Goal: Task Accomplishment & Management: Use online tool/utility

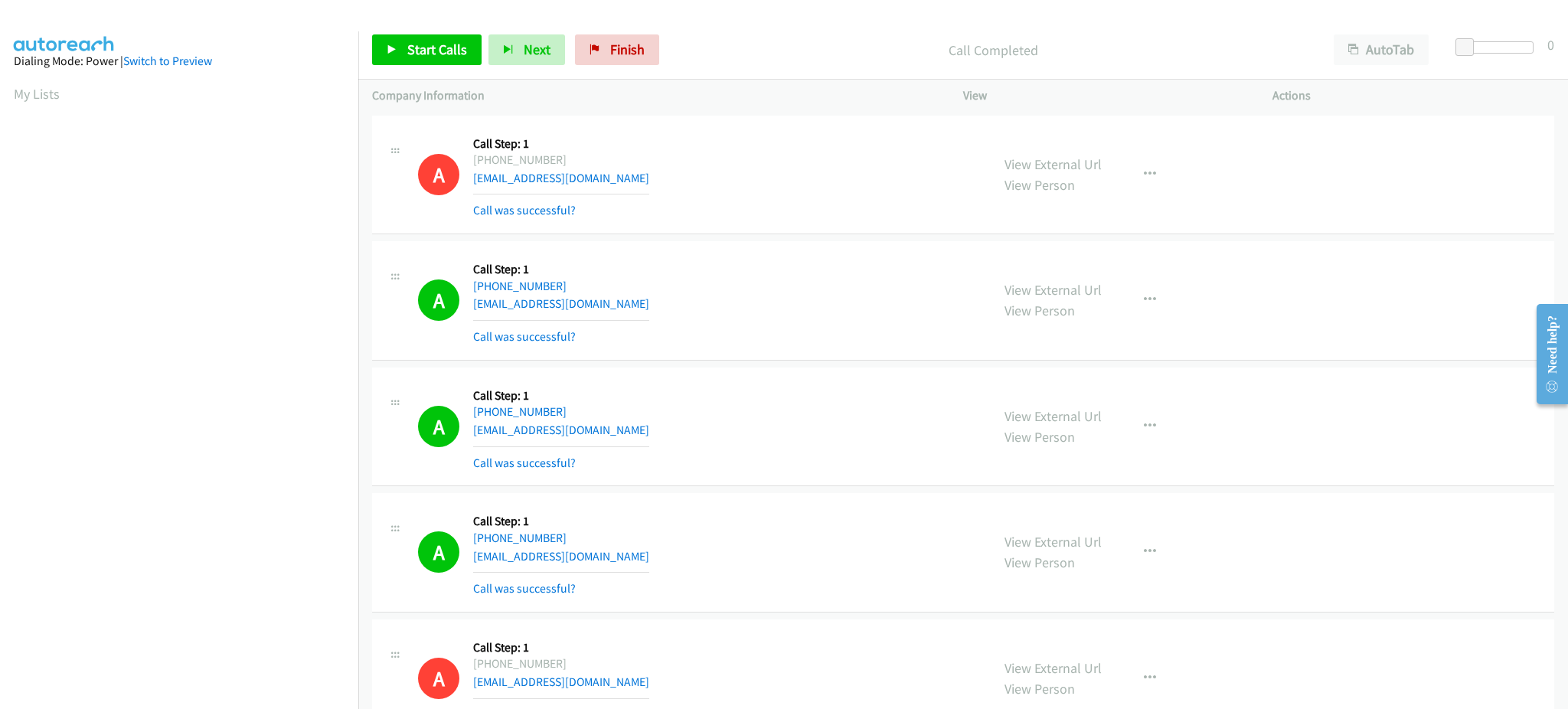
scroll to position [153, 0]
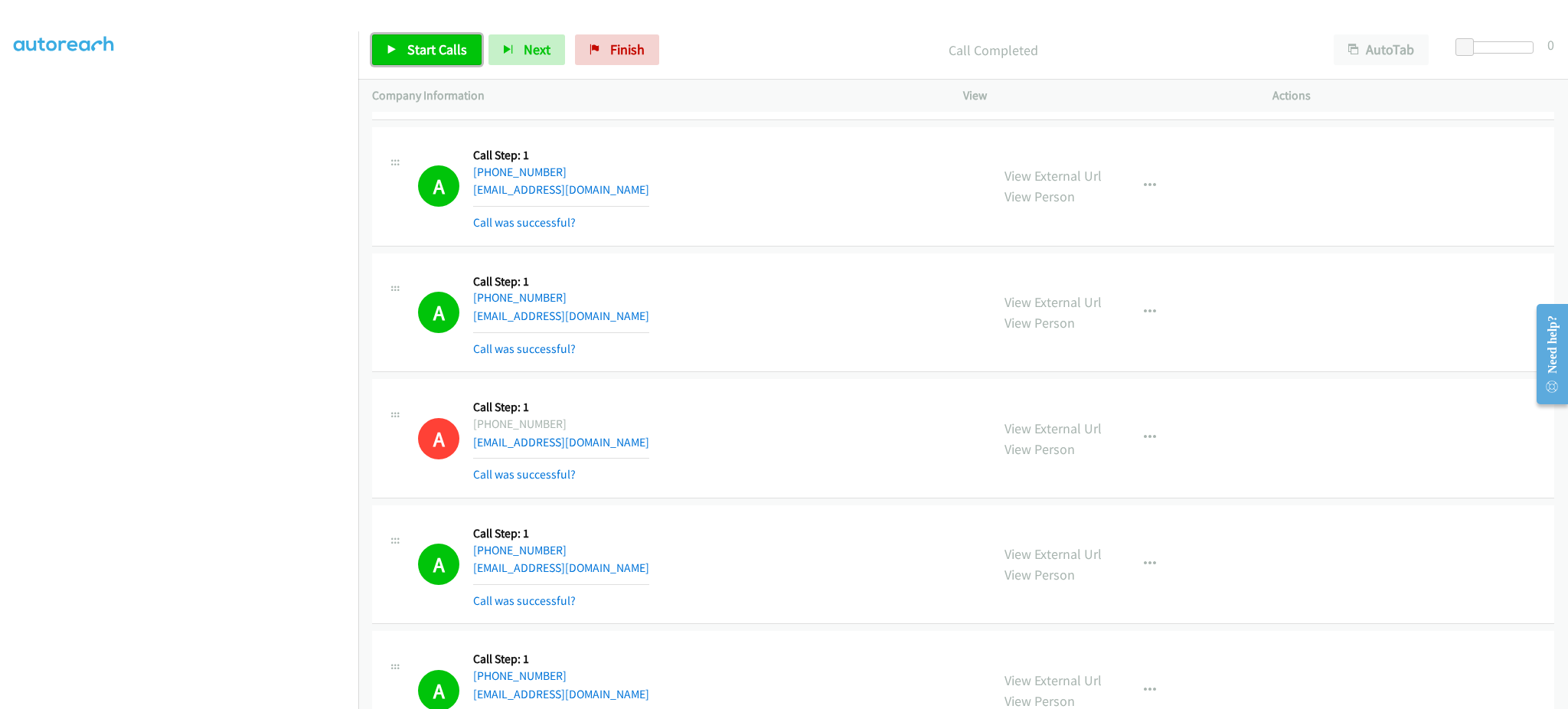
click at [393, 41] on link "Start Calls" at bounding box center [427, 50] width 109 height 31
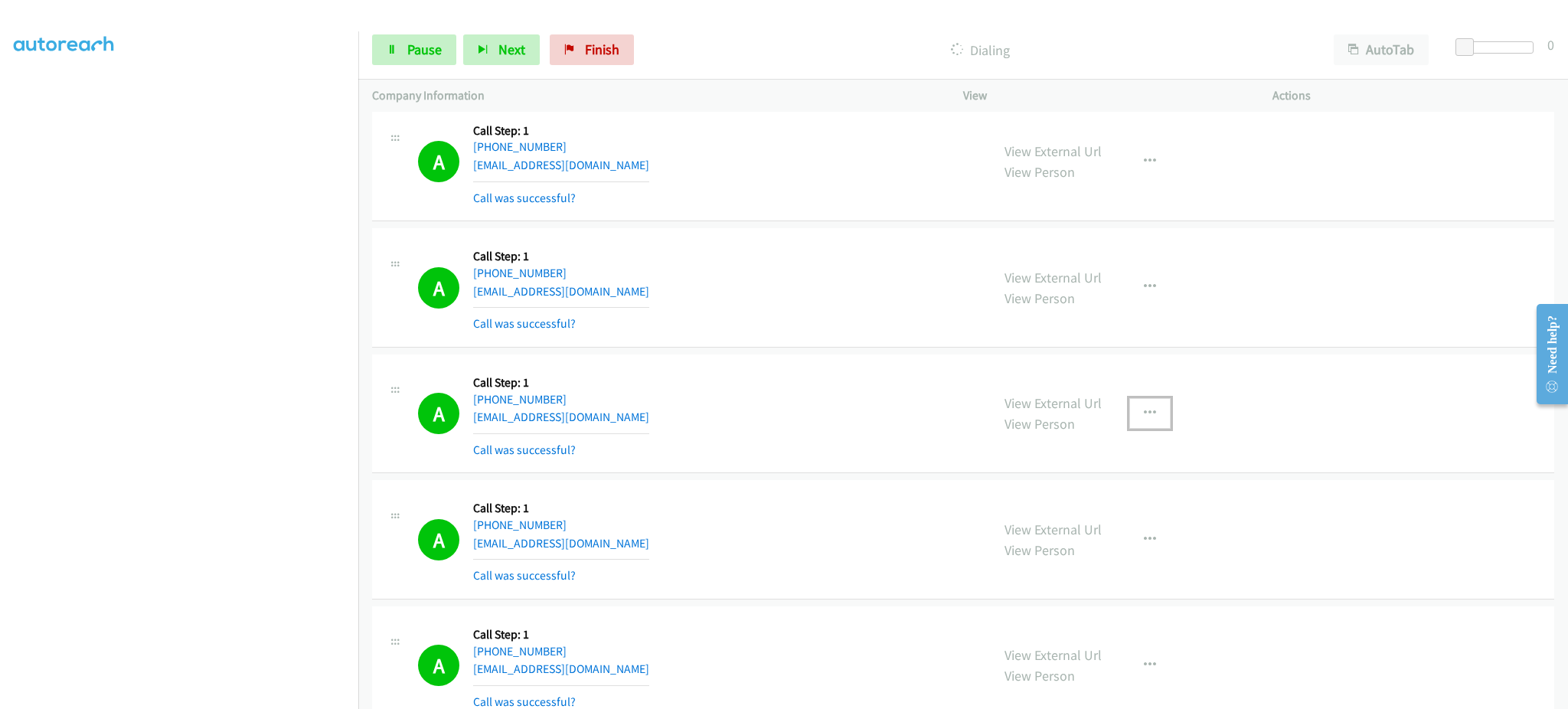
drag, startPoint x: 1141, startPoint y: 420, endPoint x: 1138, endPoint y: 496, distance: 76.1
click at [1144, 419] on icon "button" at bounding box center [1149, 413] width 12 height 12
click at [1112, 542] on link "Add to do not call list" at bounding box center [1069, 545] width 204 height 31
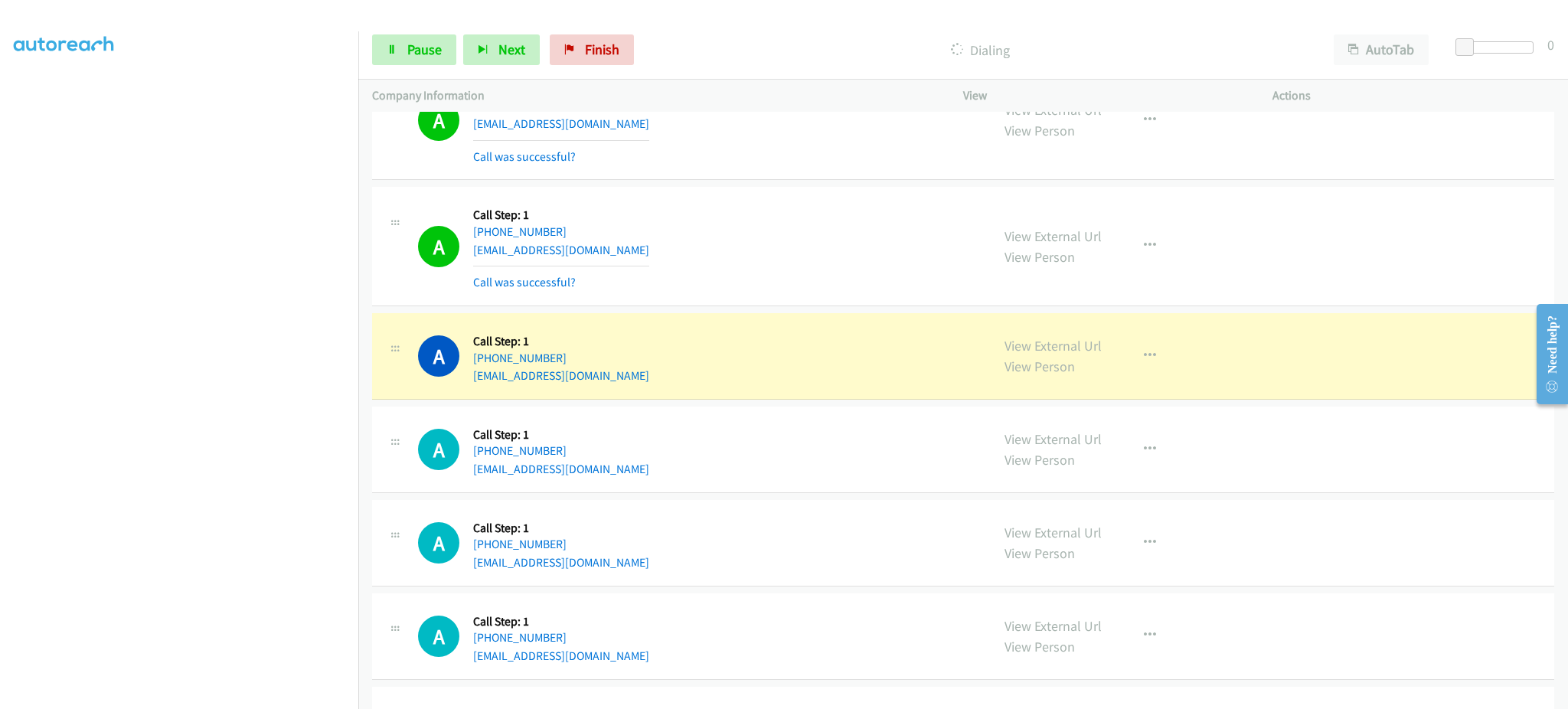
scroll to position [7133, 0]
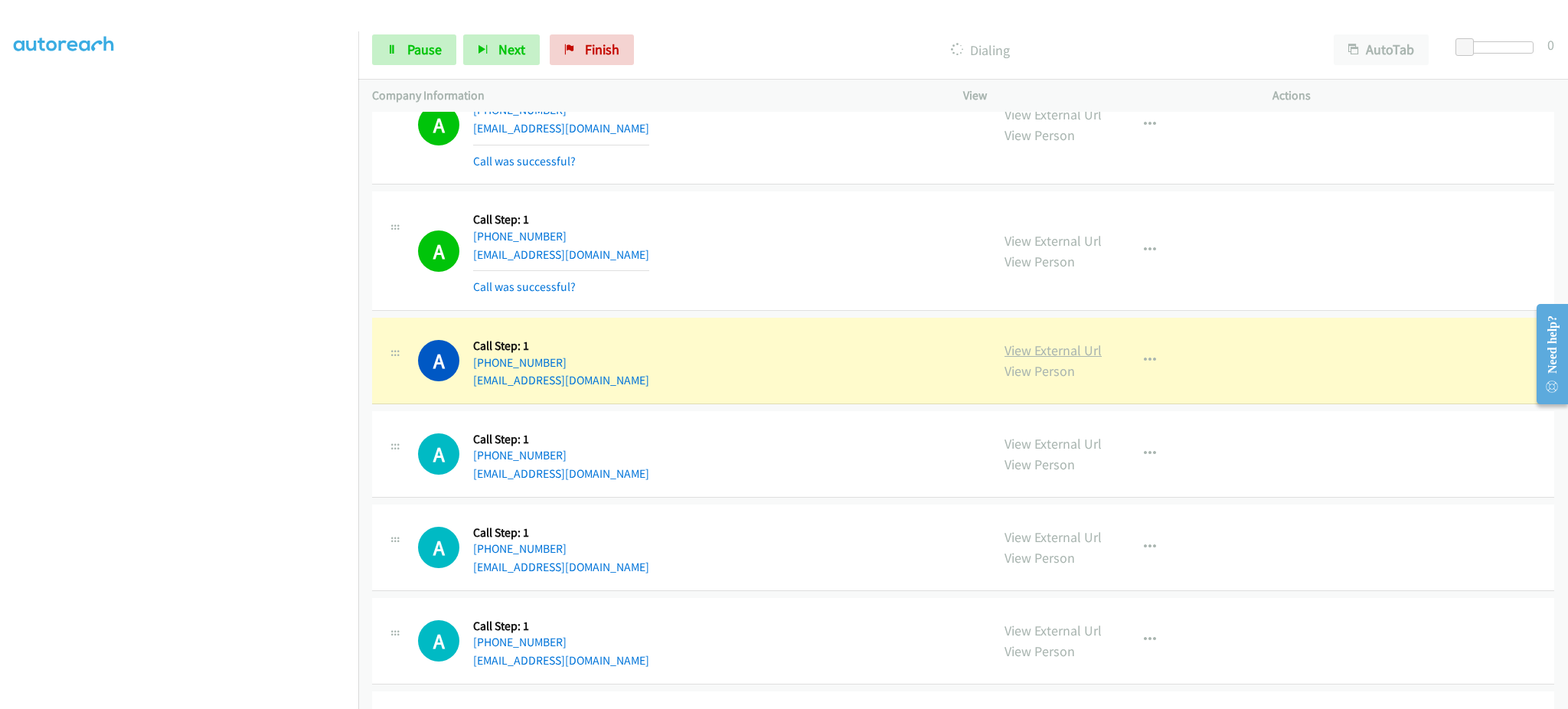
click at [1066, 357] on link "View External Url" at bounding box center [1053, 350] width 97 height 18
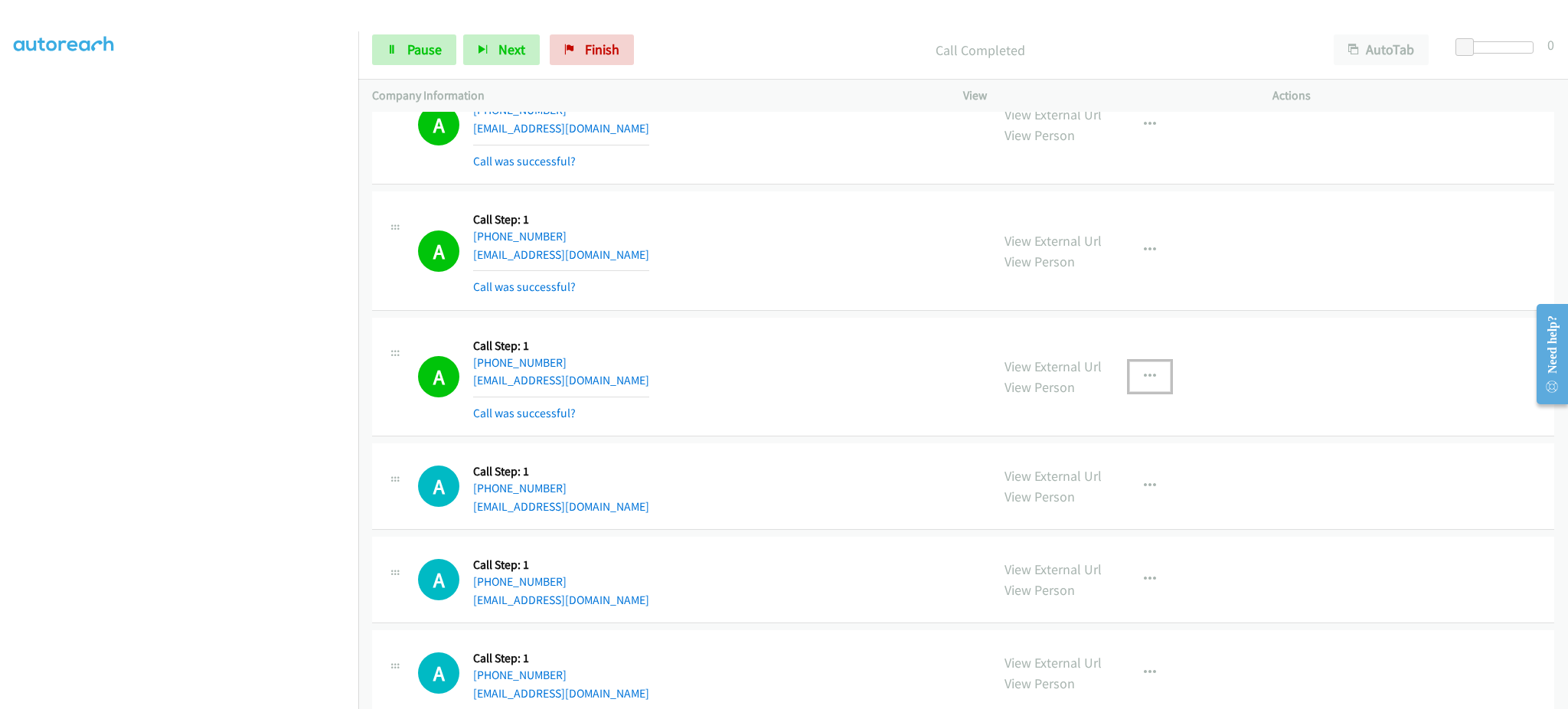
click at [1144, 380] on icon "button" at bounding box center [1149, 376] width 12 height 12
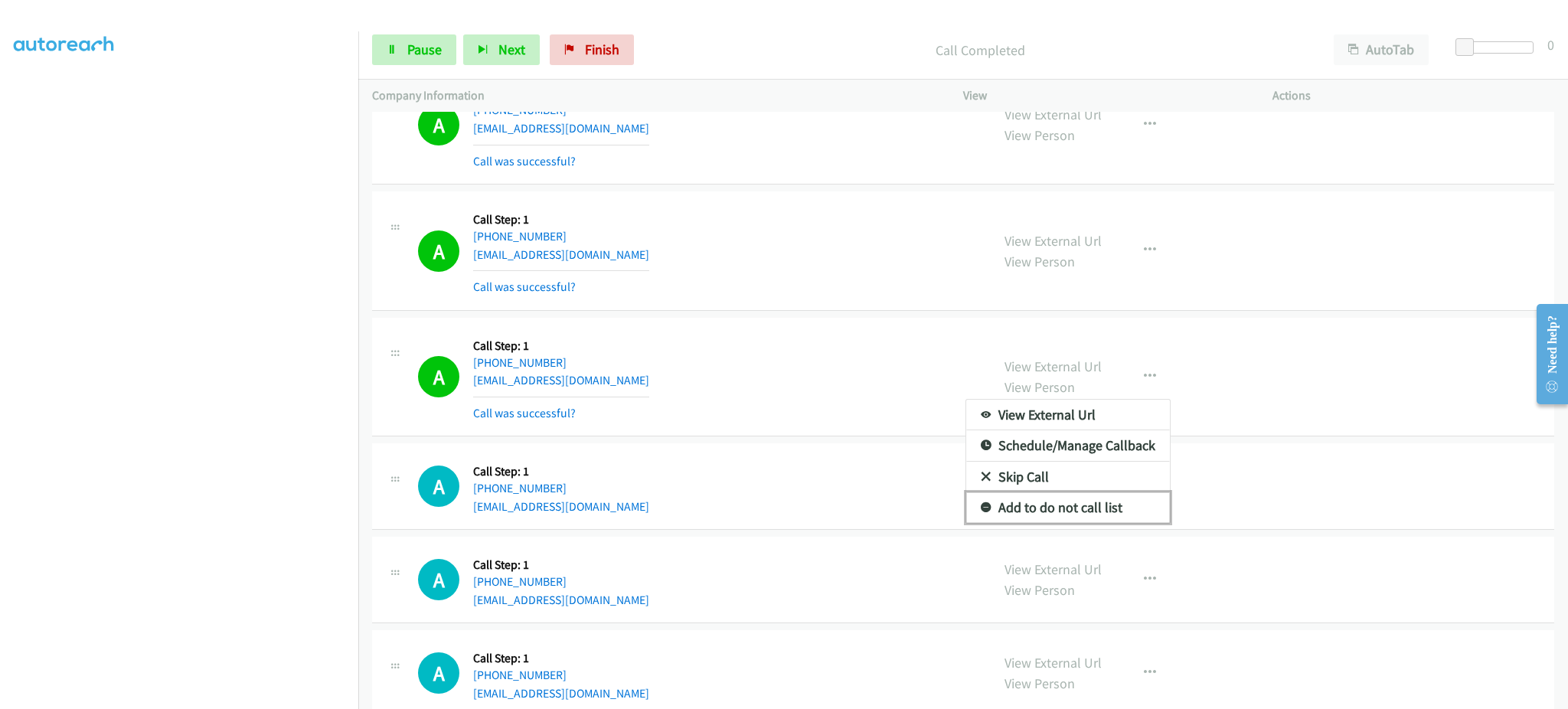
click at [1117, 512] on link "Add to do not call list" at bounding box center [1069, 507] width 204 height 31
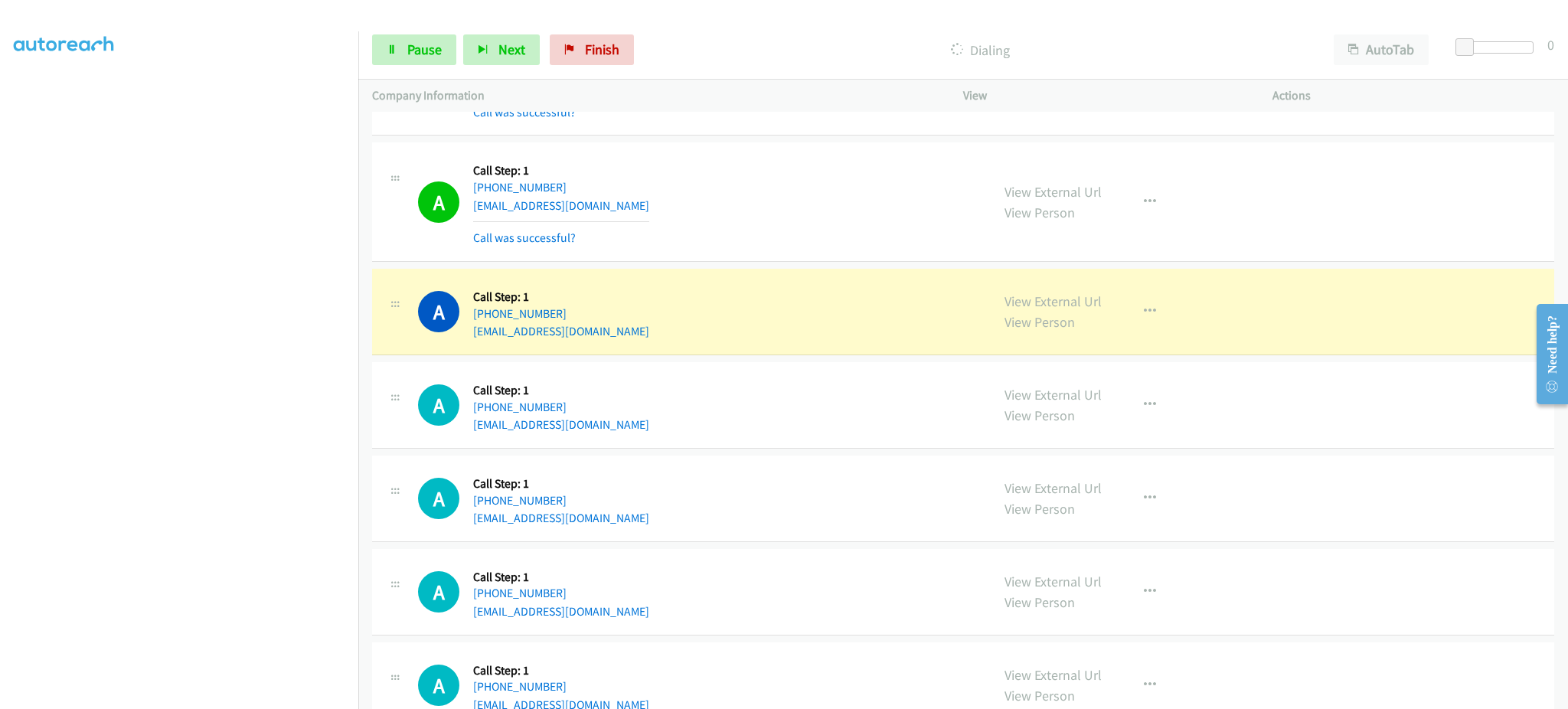
scroll to position [7439, 0]
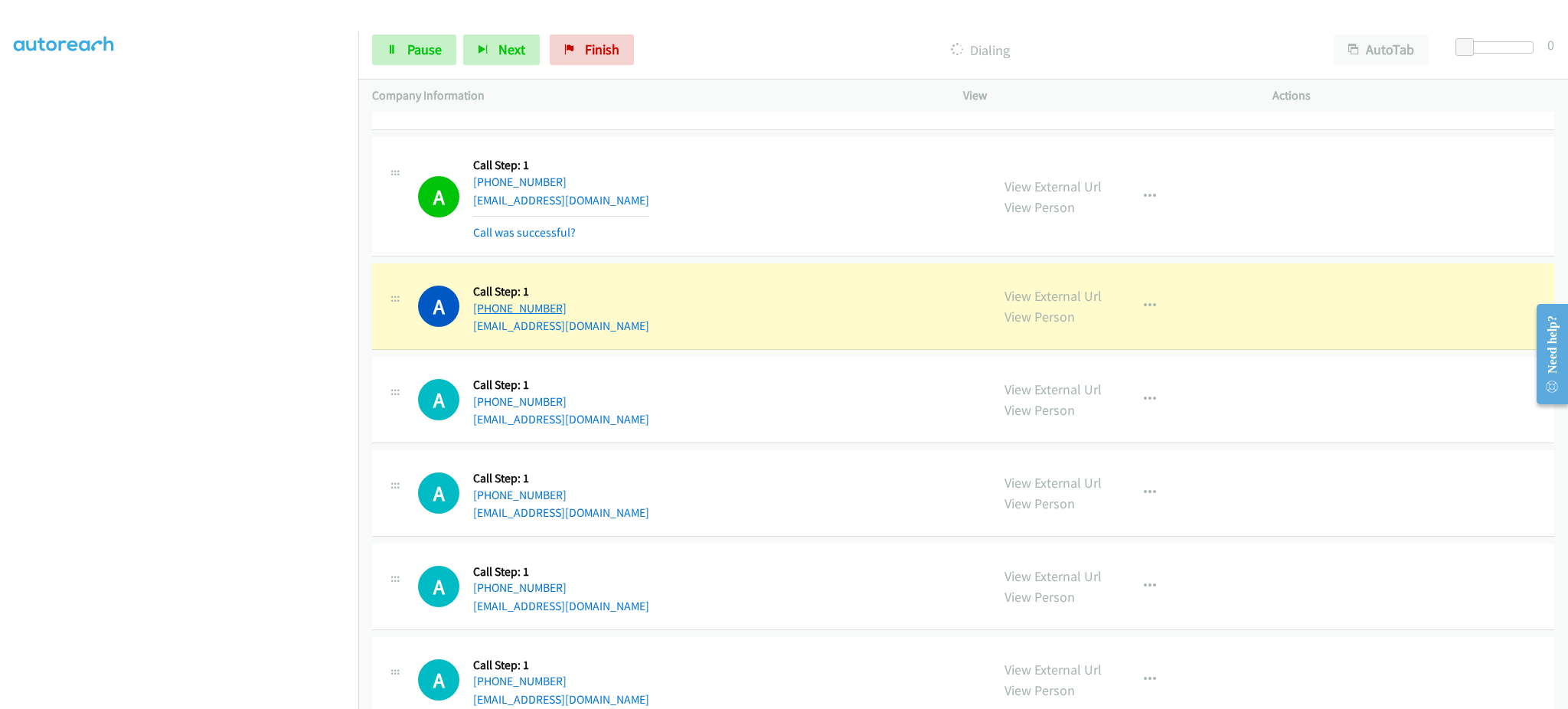
drag, startPoint x: 618, startPoint y: 316, endPoint x: 485, endPoint y: 316, distance: 133.0
click at [485, 316] on div "A Callback Scheduled Call Step: 1 America/New_York [PHONE_NUMBER] [EMAIL_ADDRES…" at bounding box center [697, 306] width 559 height 58
copy link "[PHONE_NUMBER]"
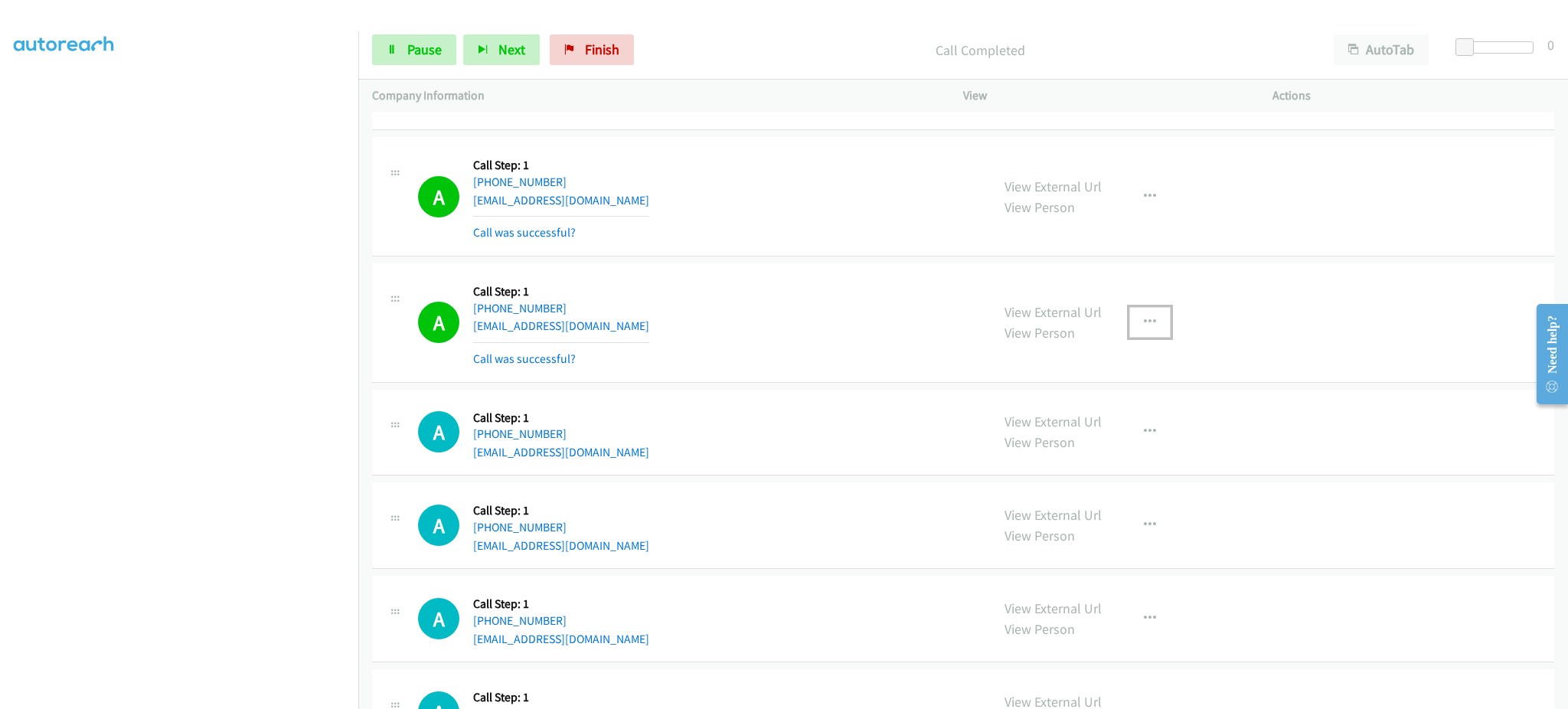
click at [1144, 324] on icon "button" at bounding box center [1149, 322] width 12 height 12
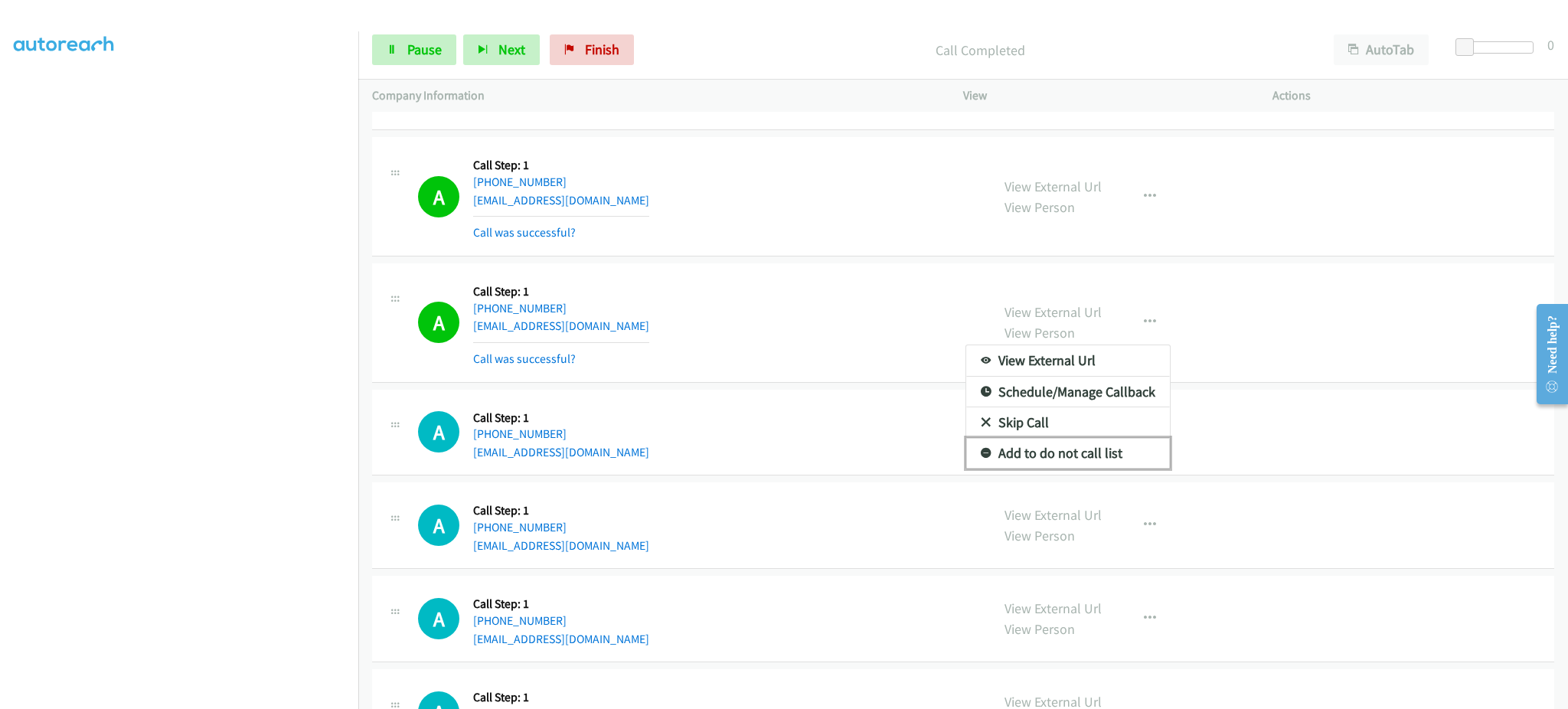
click at [1120, 451] on link "Add to do not call list" at bounding box center [1069, 453] width 204 height 31
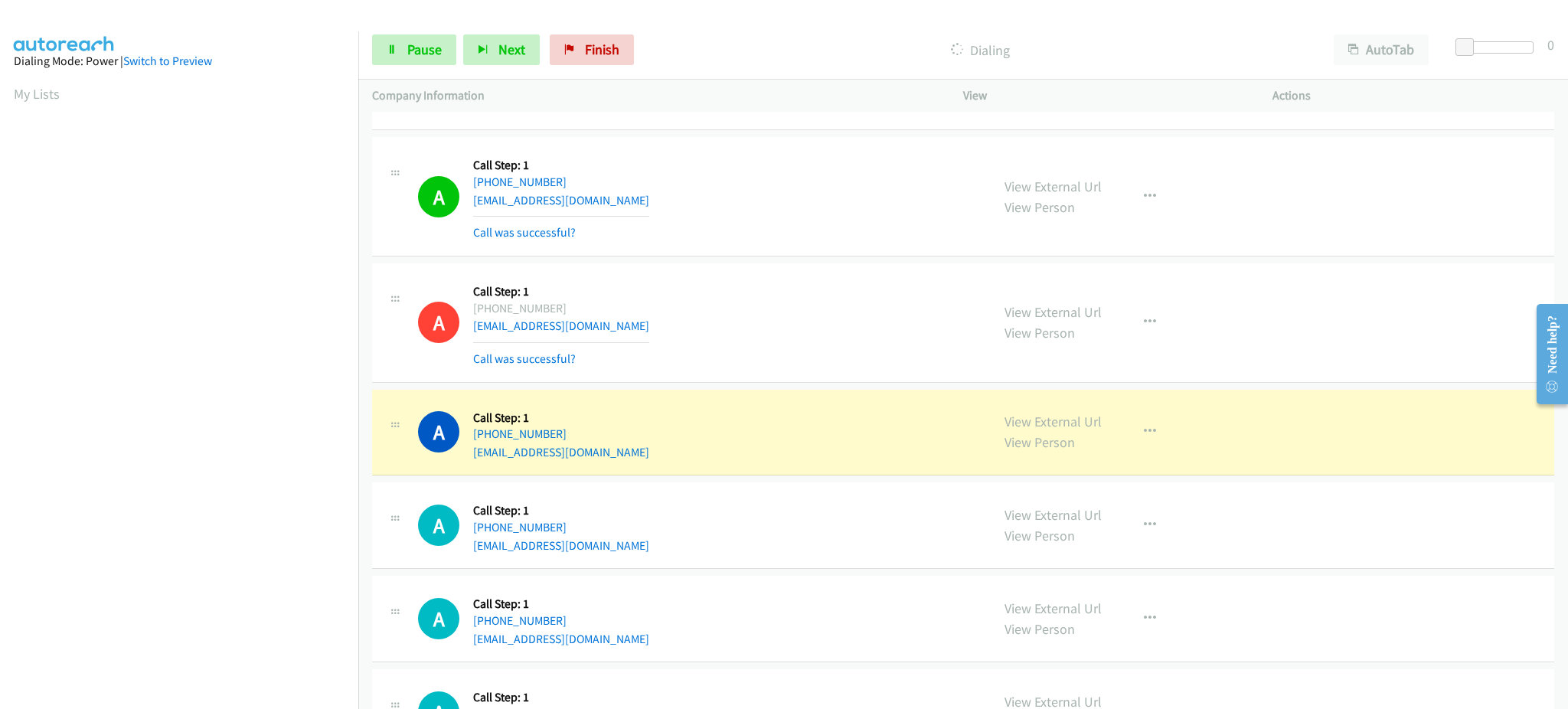
scroll to position [153, 4]
click at [413, 40] on span "Pause" at bounding box center [424, 49] width 35 height 18
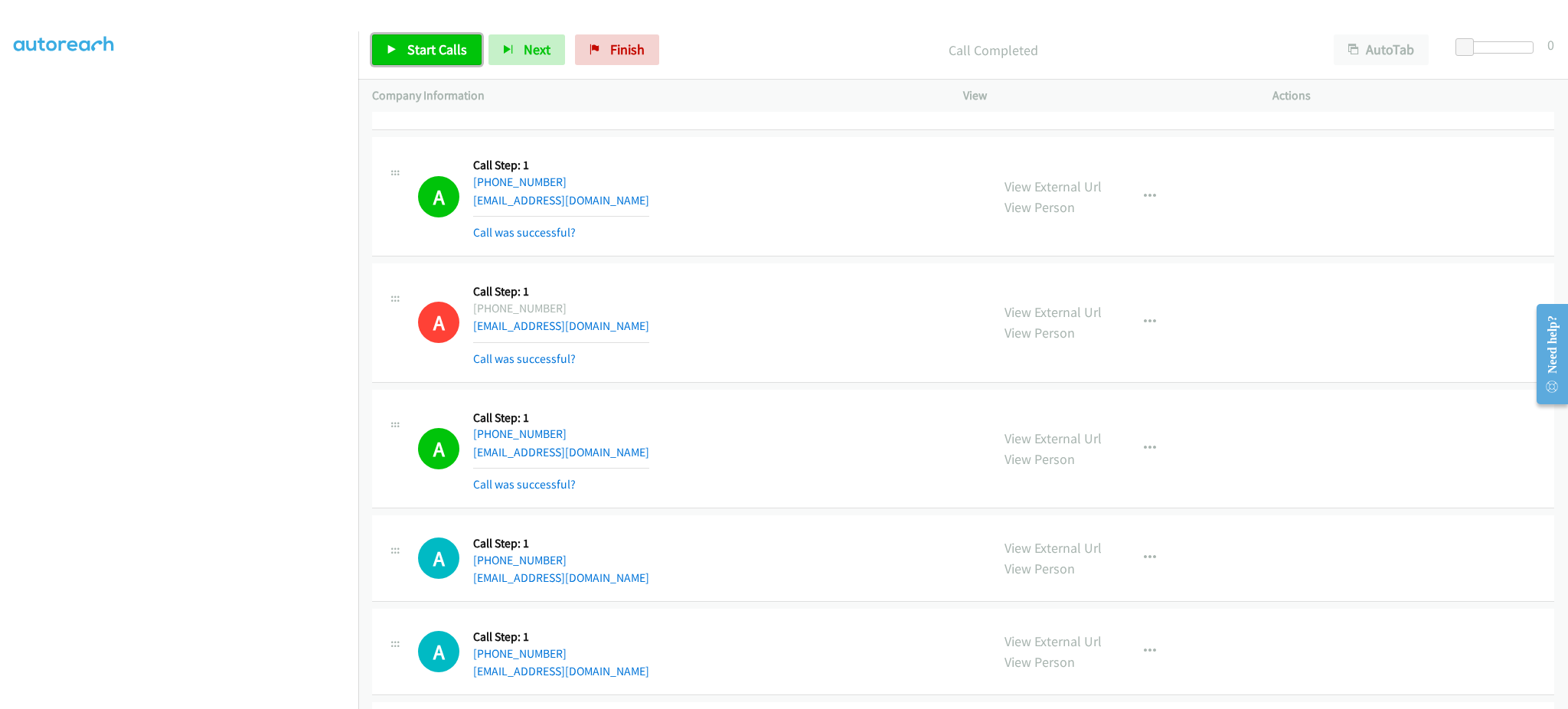
drag, startPoint x: 430, startPoint y: 41, endPoint x: 482, endPoint y: 36, distance: 52.2
click at [430, 41] on span "Start Calls" at bounding box center [437, 49] width 60 height 18
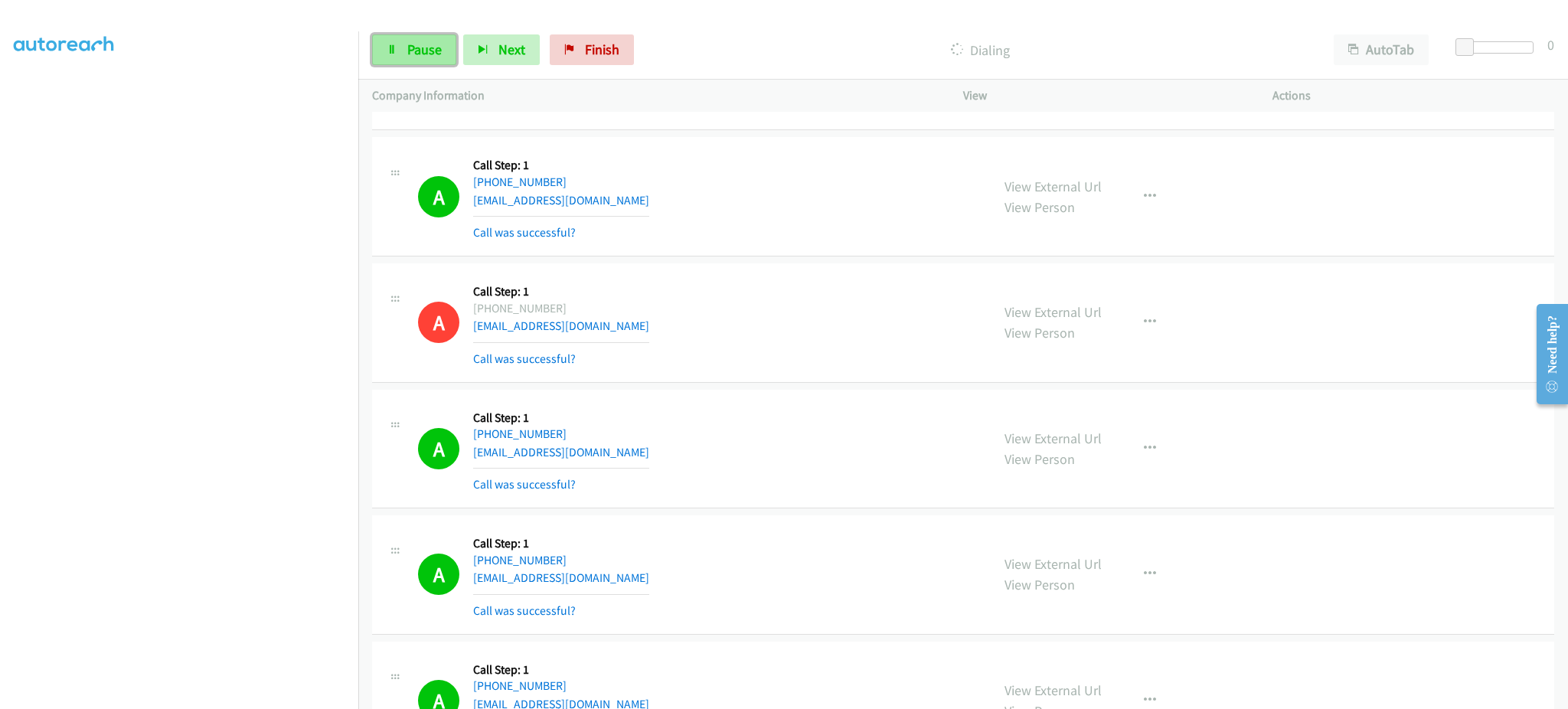
click at [435, 58] on link "Pause" at bounding box center [414, 50] width 84 height 31
click at [436, 45] on span "Start Calls" at bounding box center [437, 49] width 60 height 18
click at [400, 48] on link "Pause" at bounding box center [414, 50] width 84 height 31
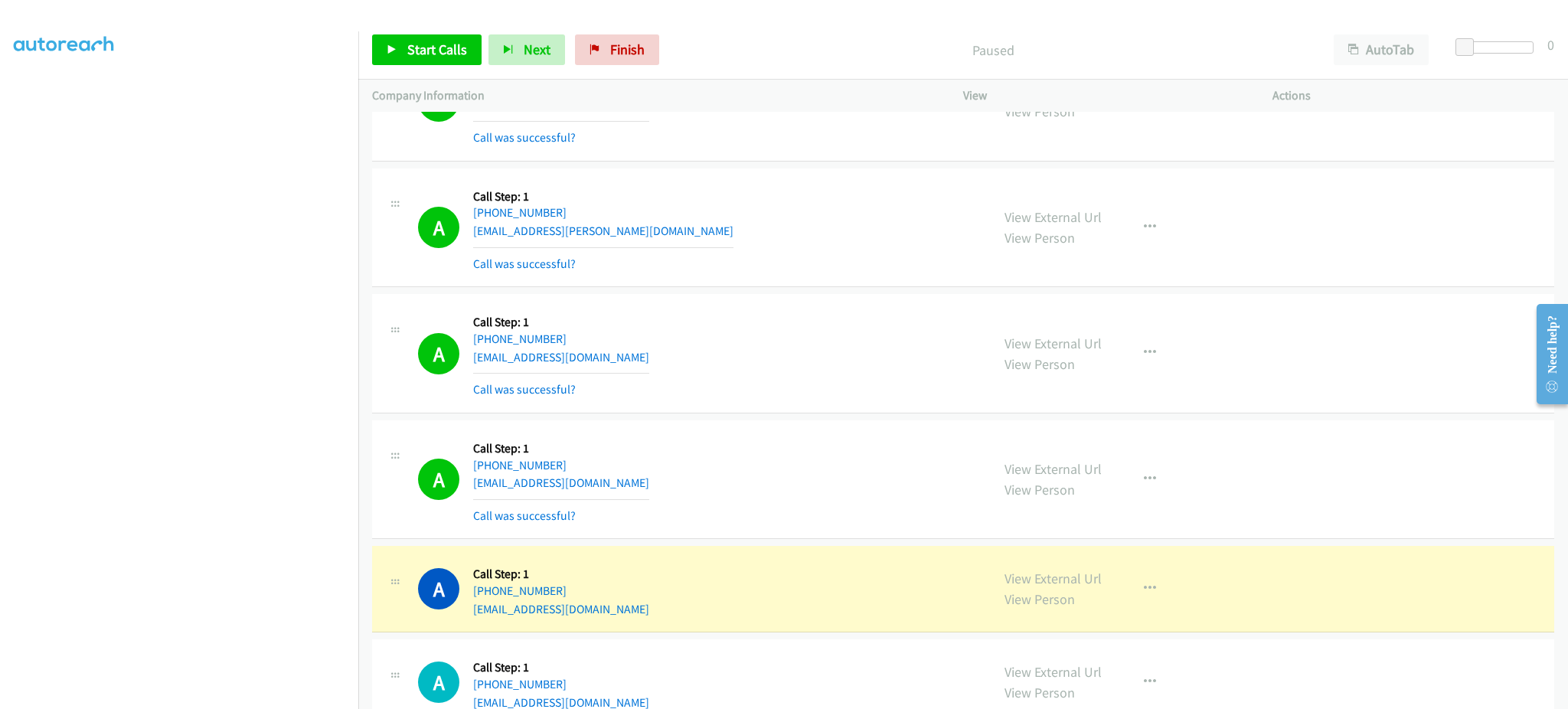
scroll to position [8357, 0]
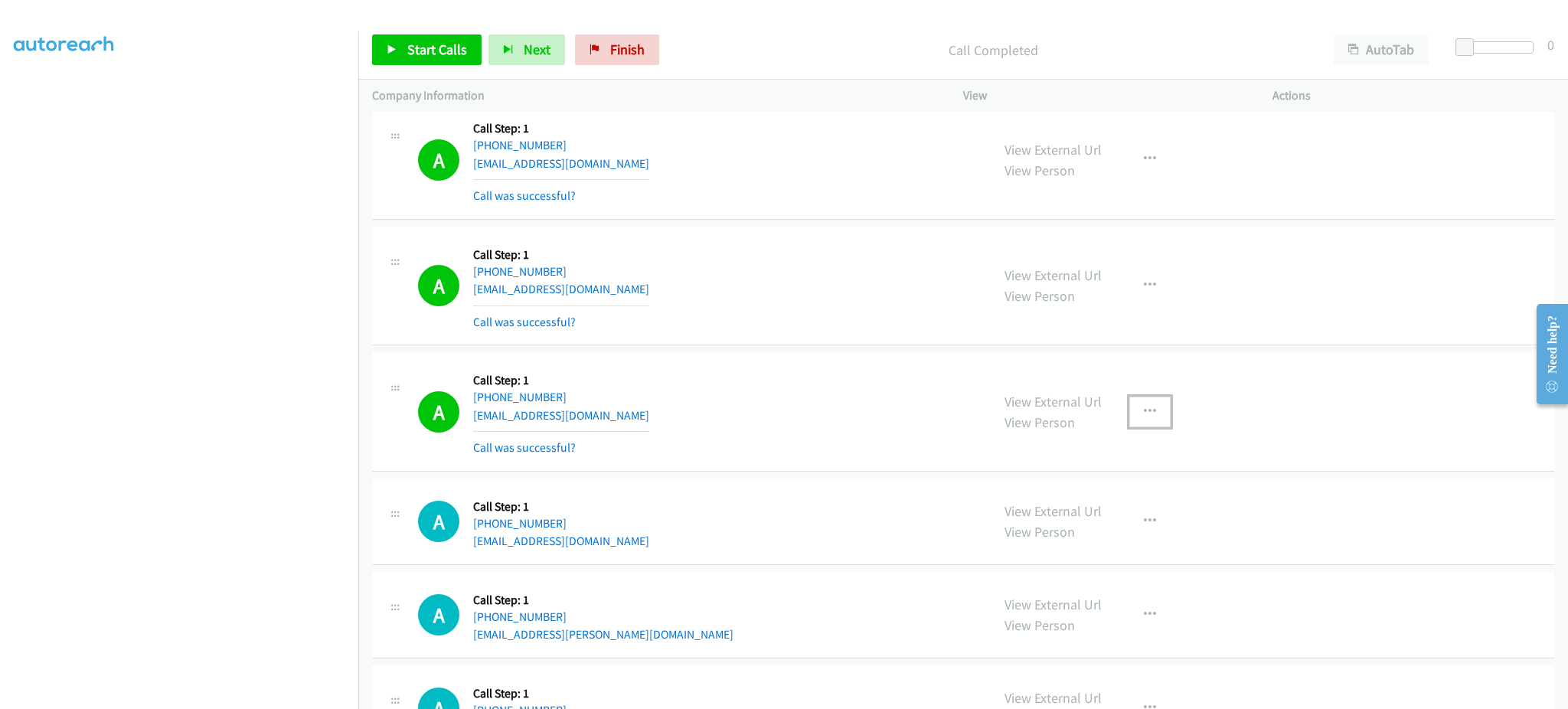
click at [1147, 417] on icon "button" at bounding box center [1149, 411] width 12 height 12
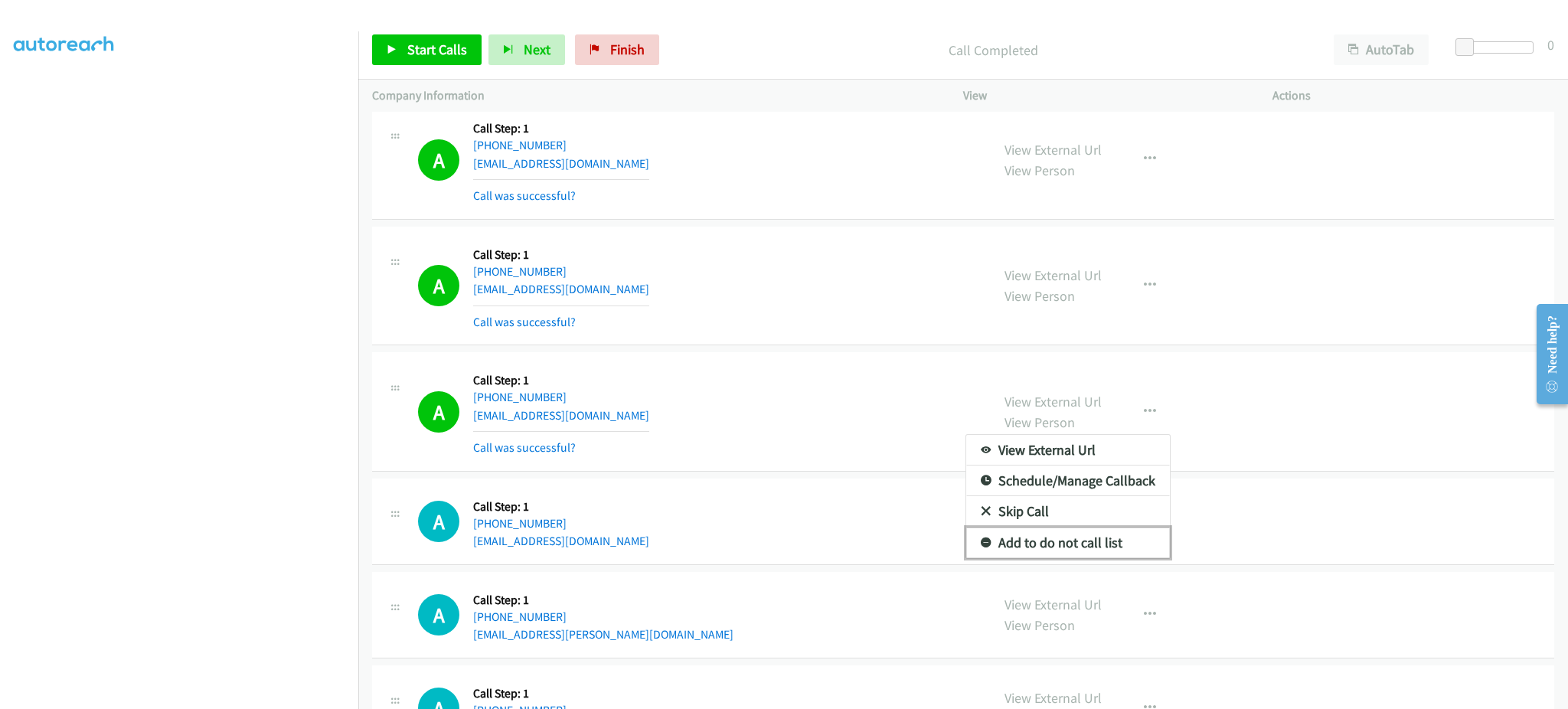
click at [1094, 549] on link "Add to do not call list" at bounding box center [1069, 543] width 204 height 31
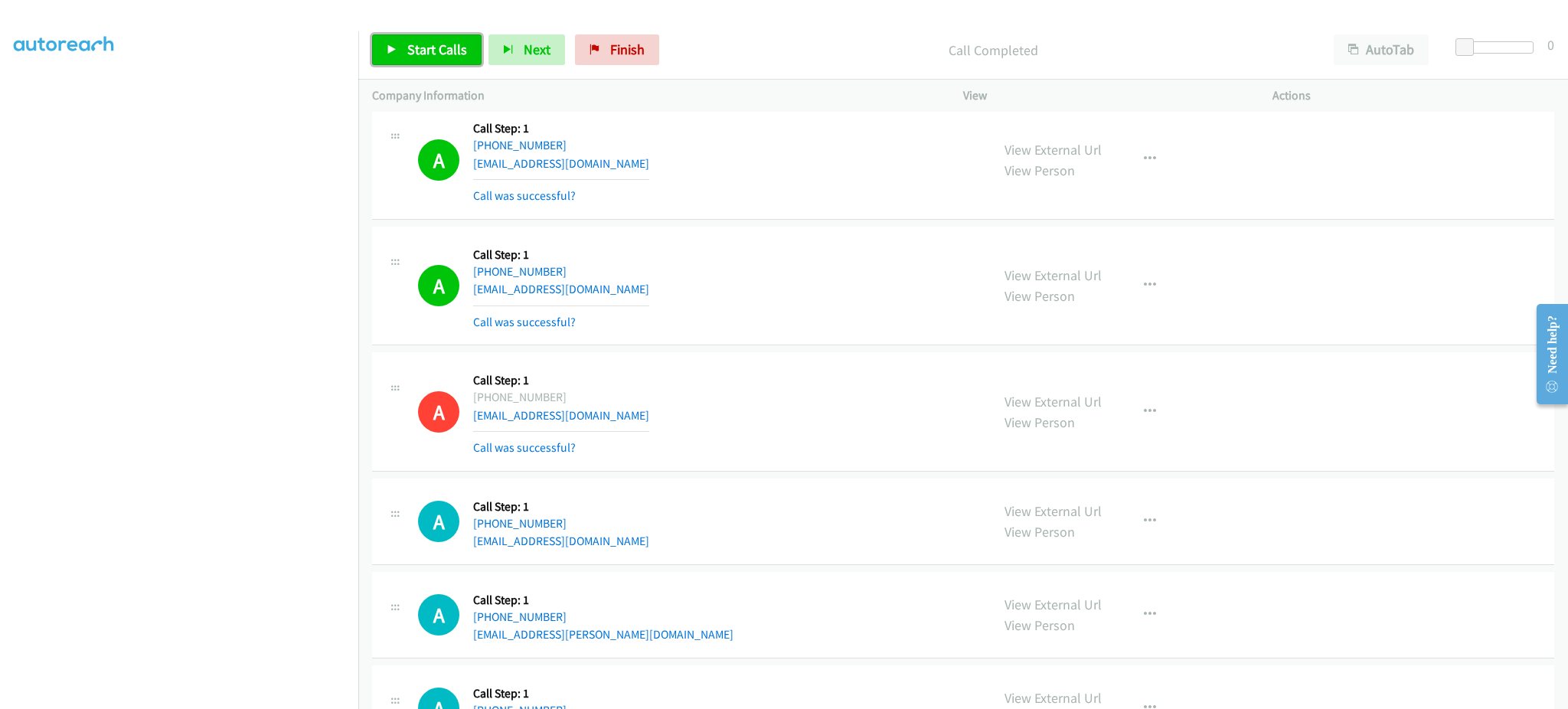
click at [446, 53] on span "Start Calls" at bounding box center [437, 49] width 60 height 18
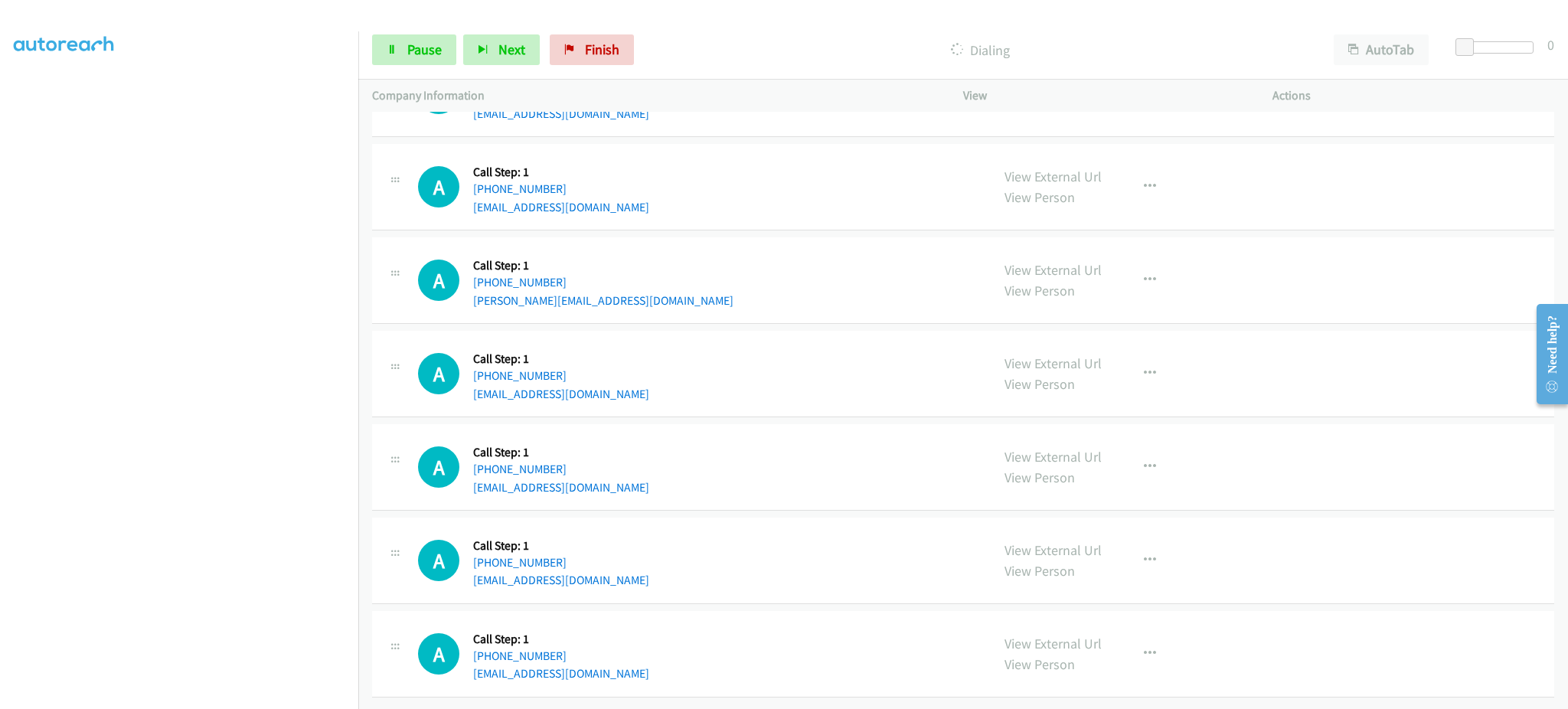
scroll to position [8812, 0]
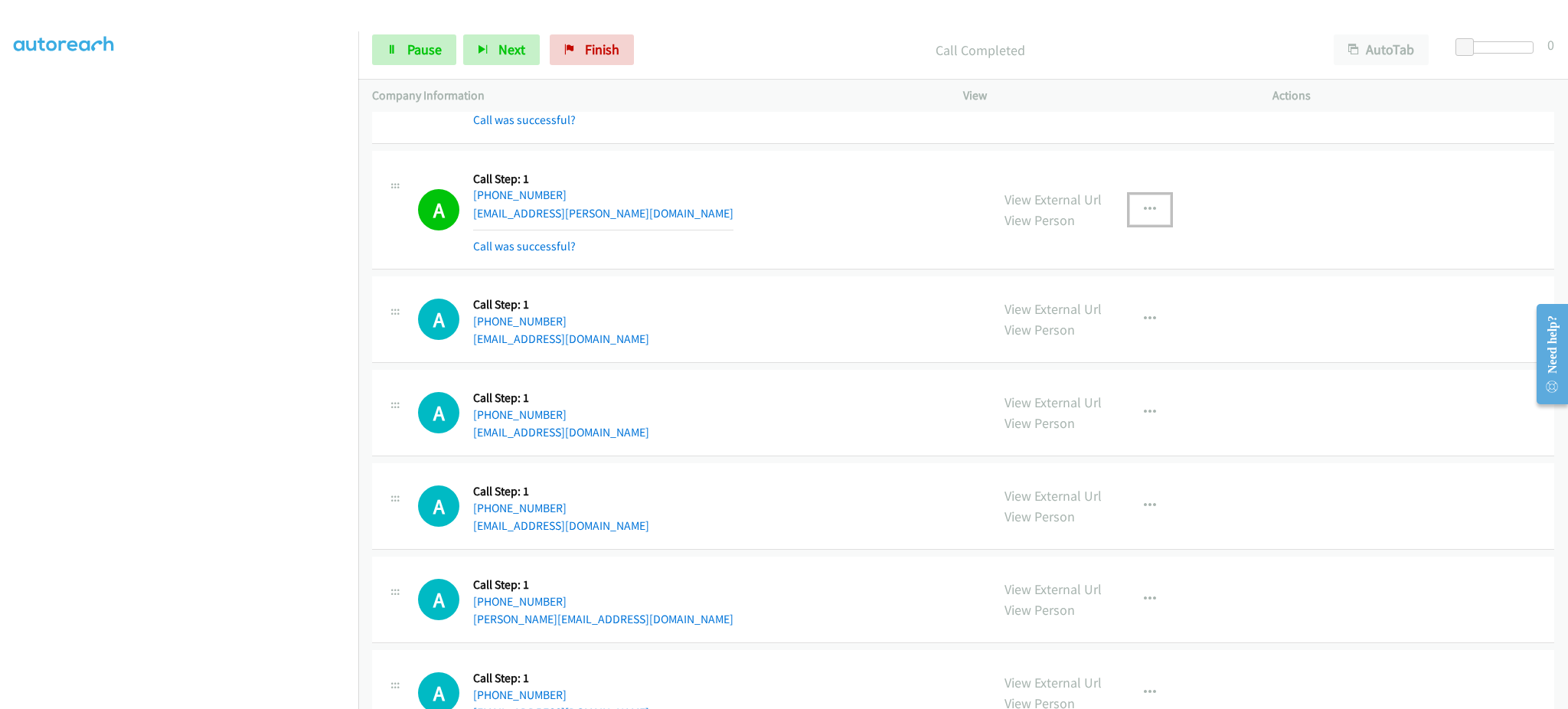
click at [1154, 209] on button "button" at bounding box center [1149, 210] width 41 height 31
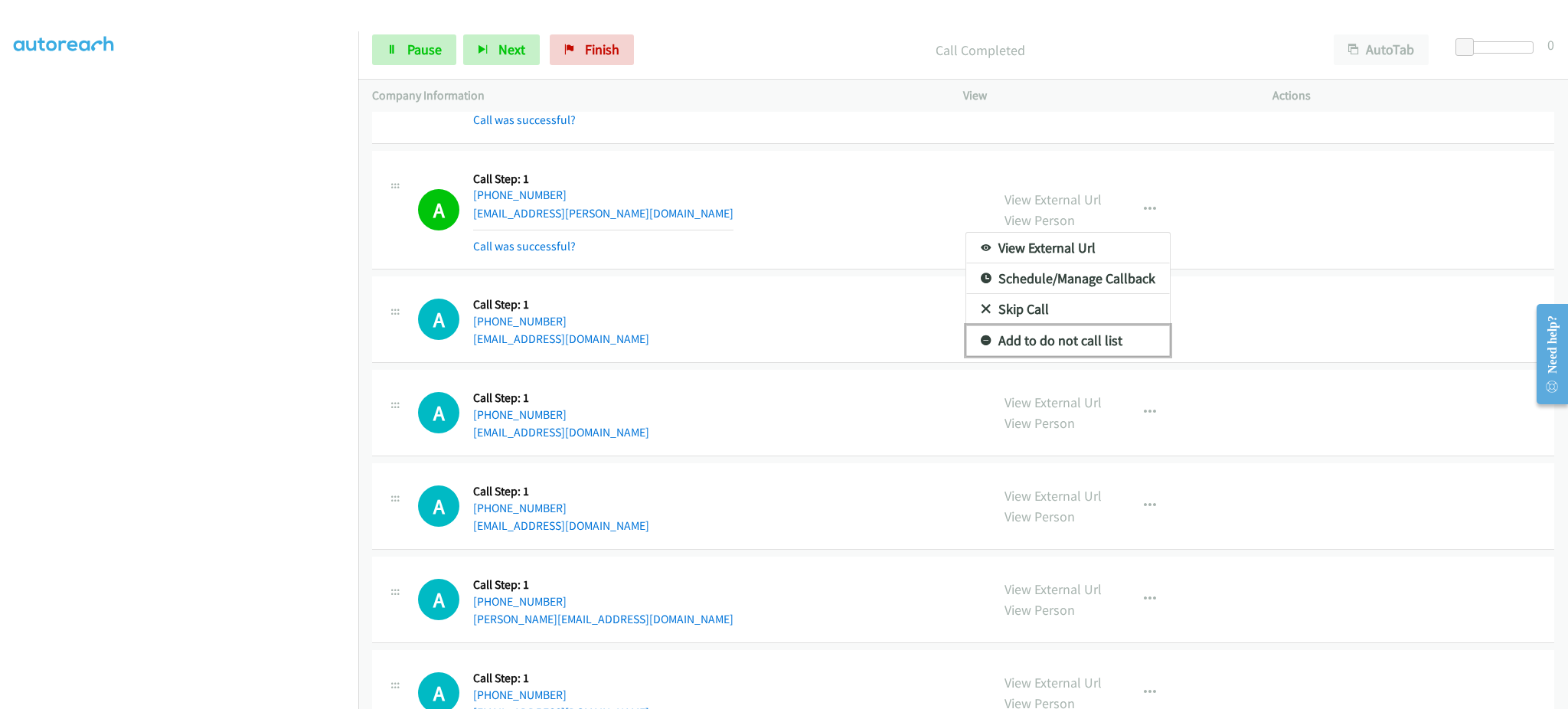
click at [1108, 343] on link "Add to do not call list" at bounding box center [1069, 341] width 204 height 31
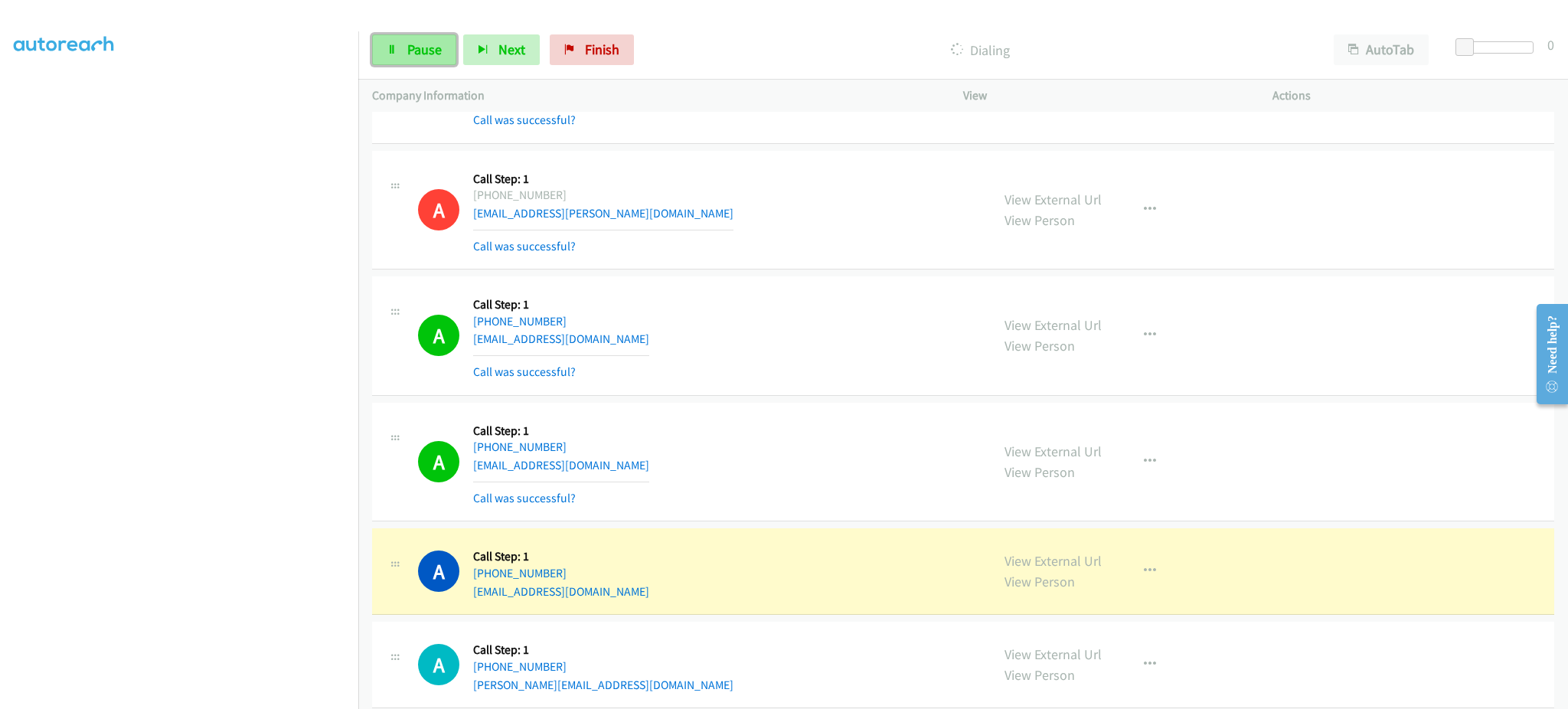
click at [441, 50] on link "Pause" at bounding box center [414, 50] width 84 height 31
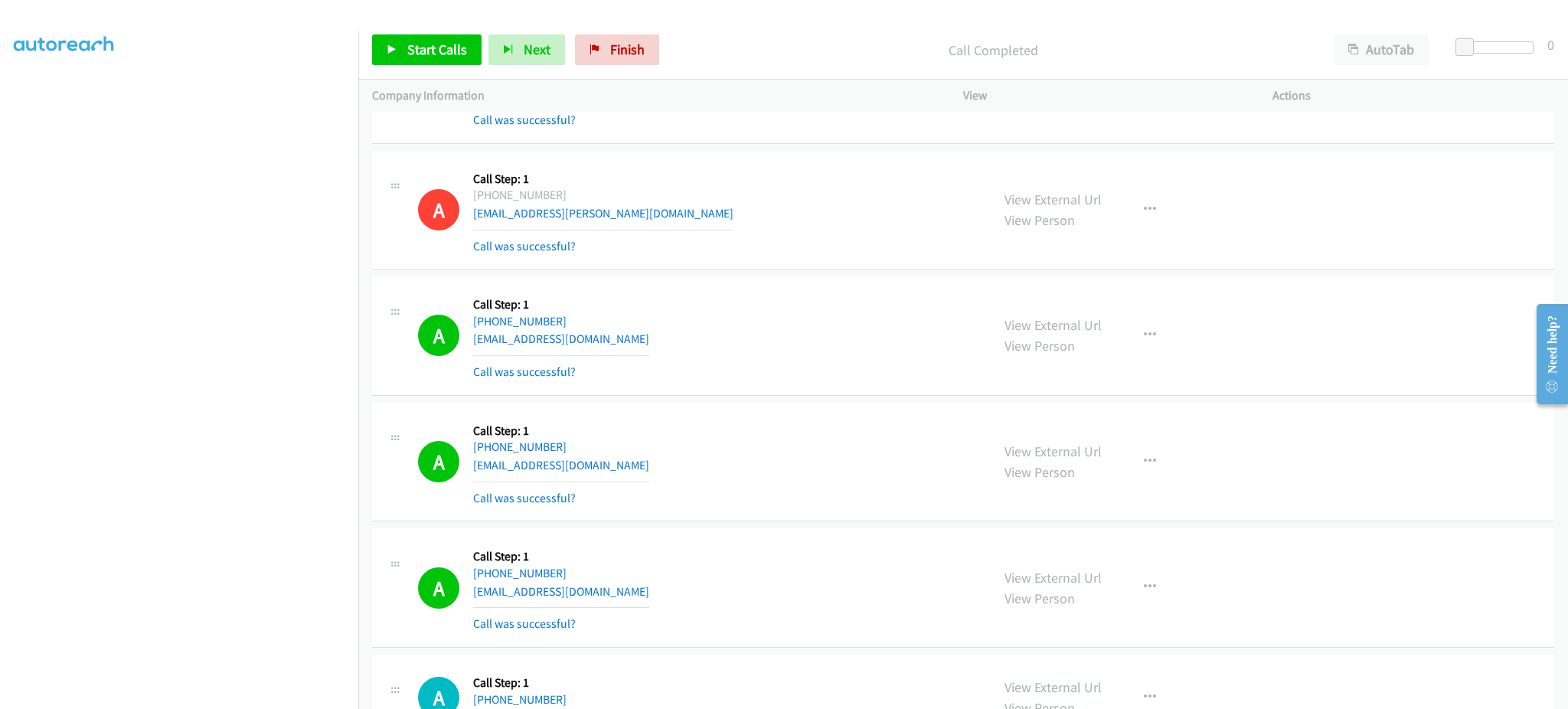
scroll to position [8231, 0]
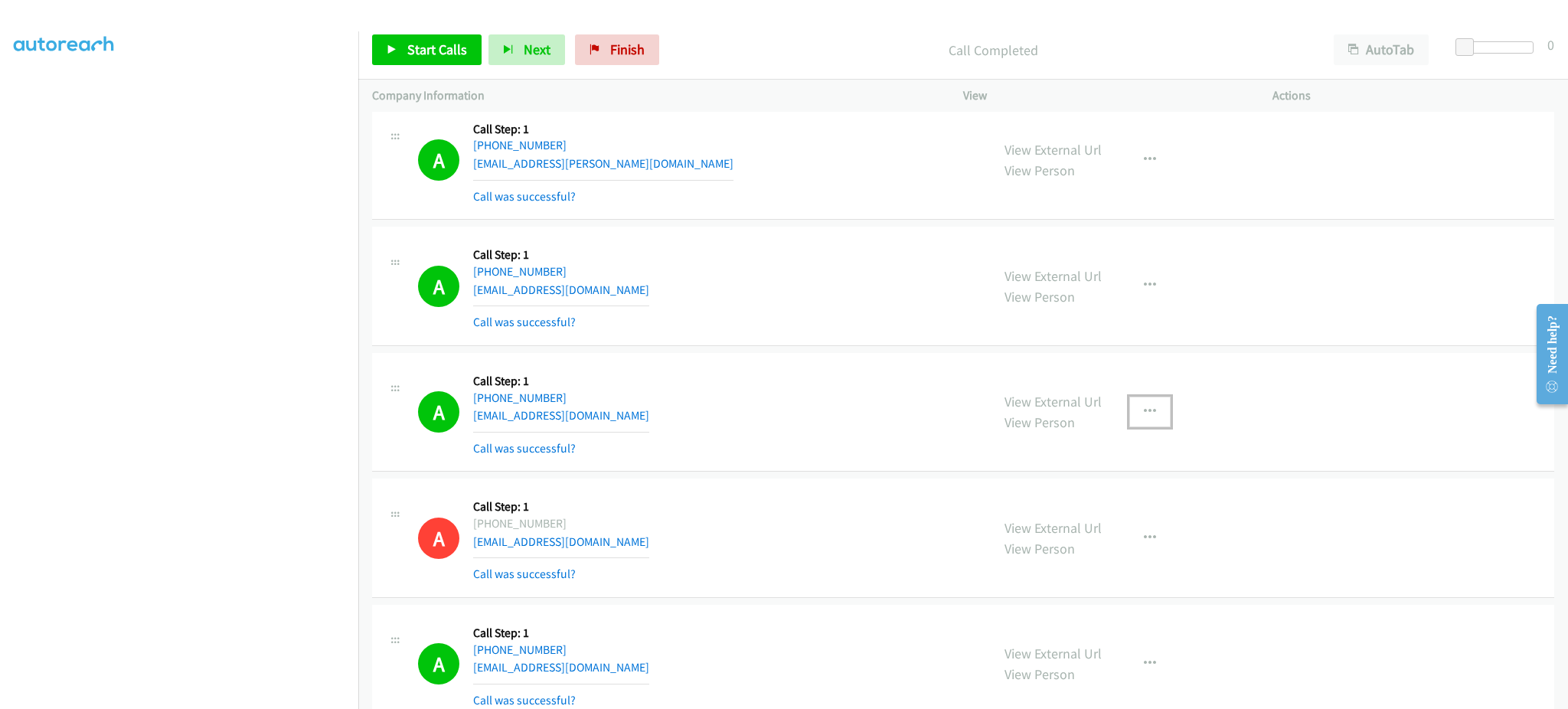
click at [1146, 418] on icon "button" at bounding box center [1149, 411] width 12 height 12
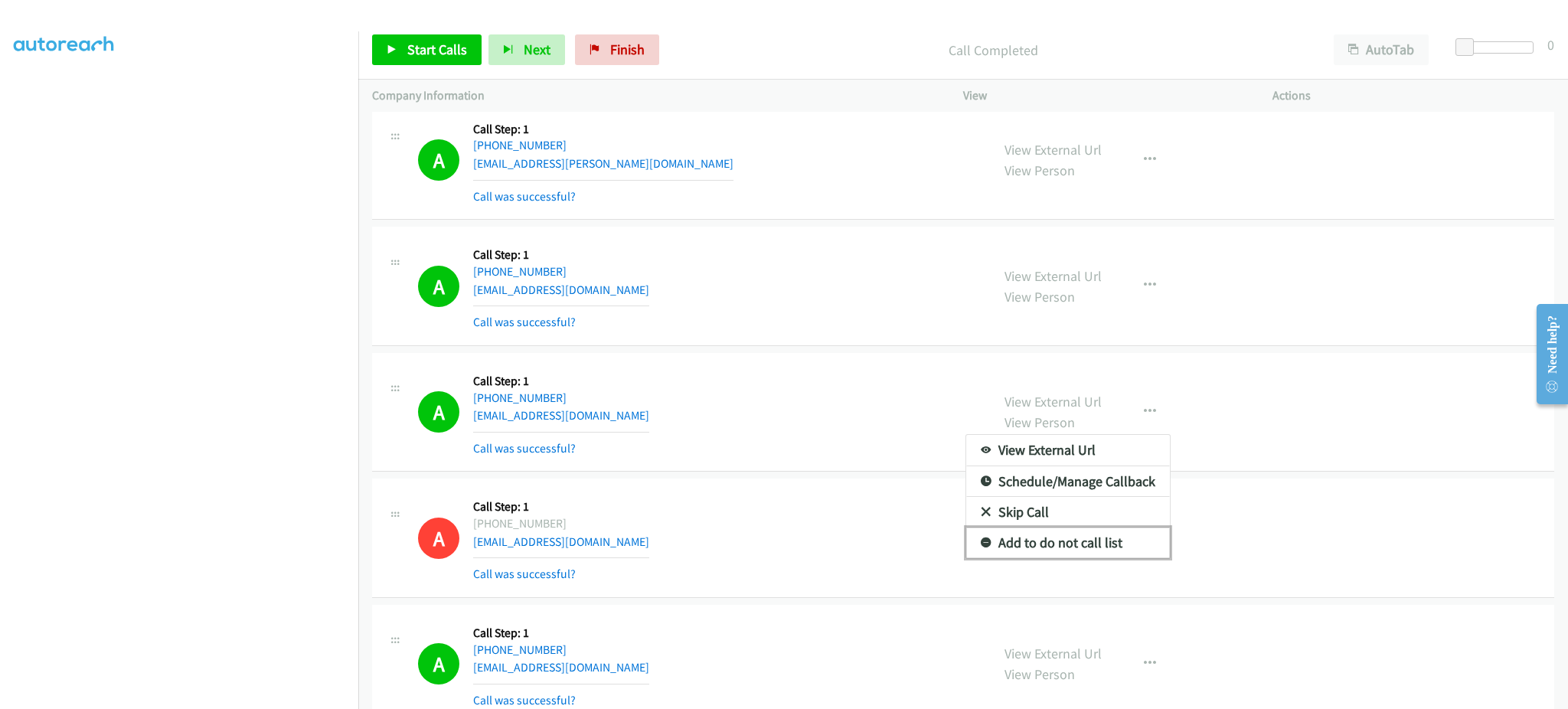
click at [1098, 544] on link "Add to do not call list" at bounding box center [1069, 543] width 204 height 31
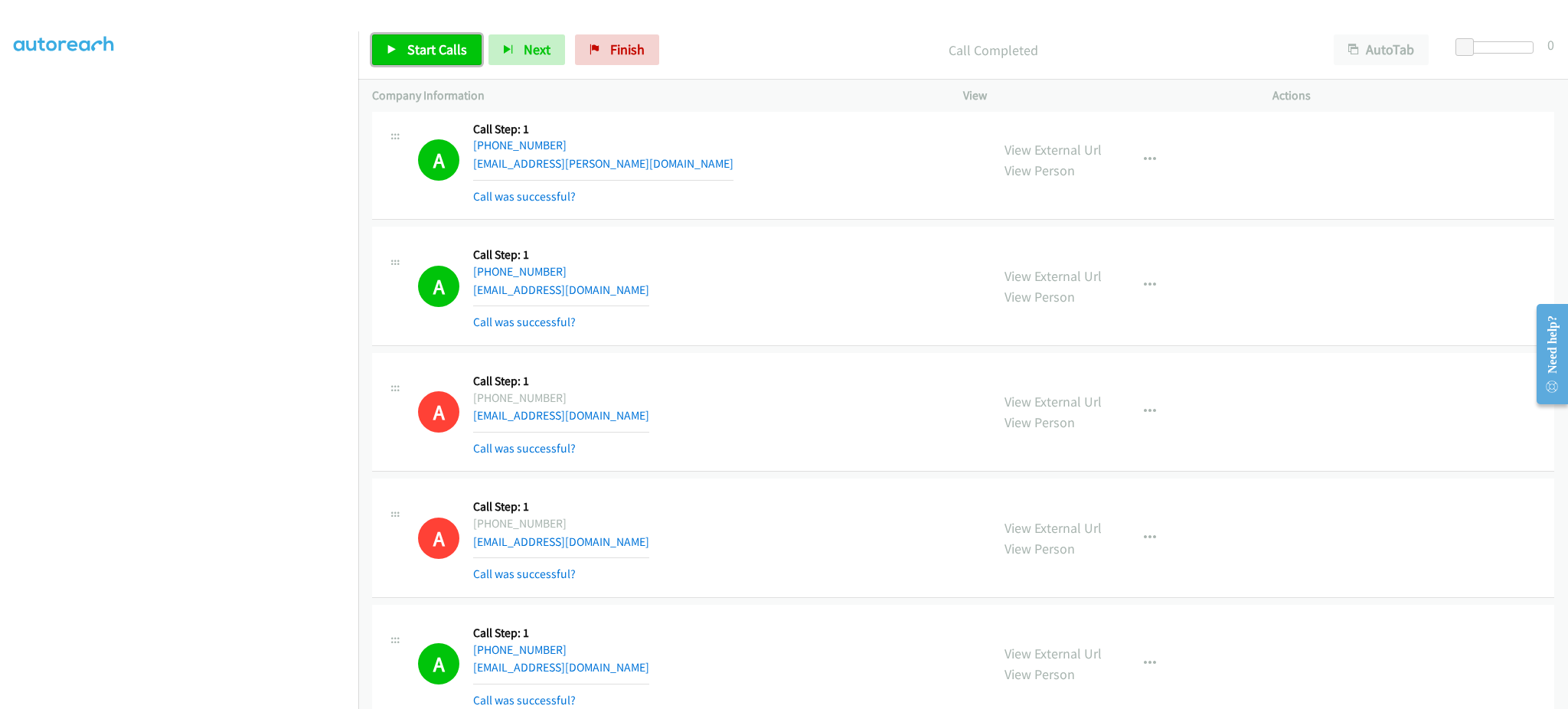
click at [435, 49] on span "Start Calls" at bounding box center [437, 49] width 60 height 18
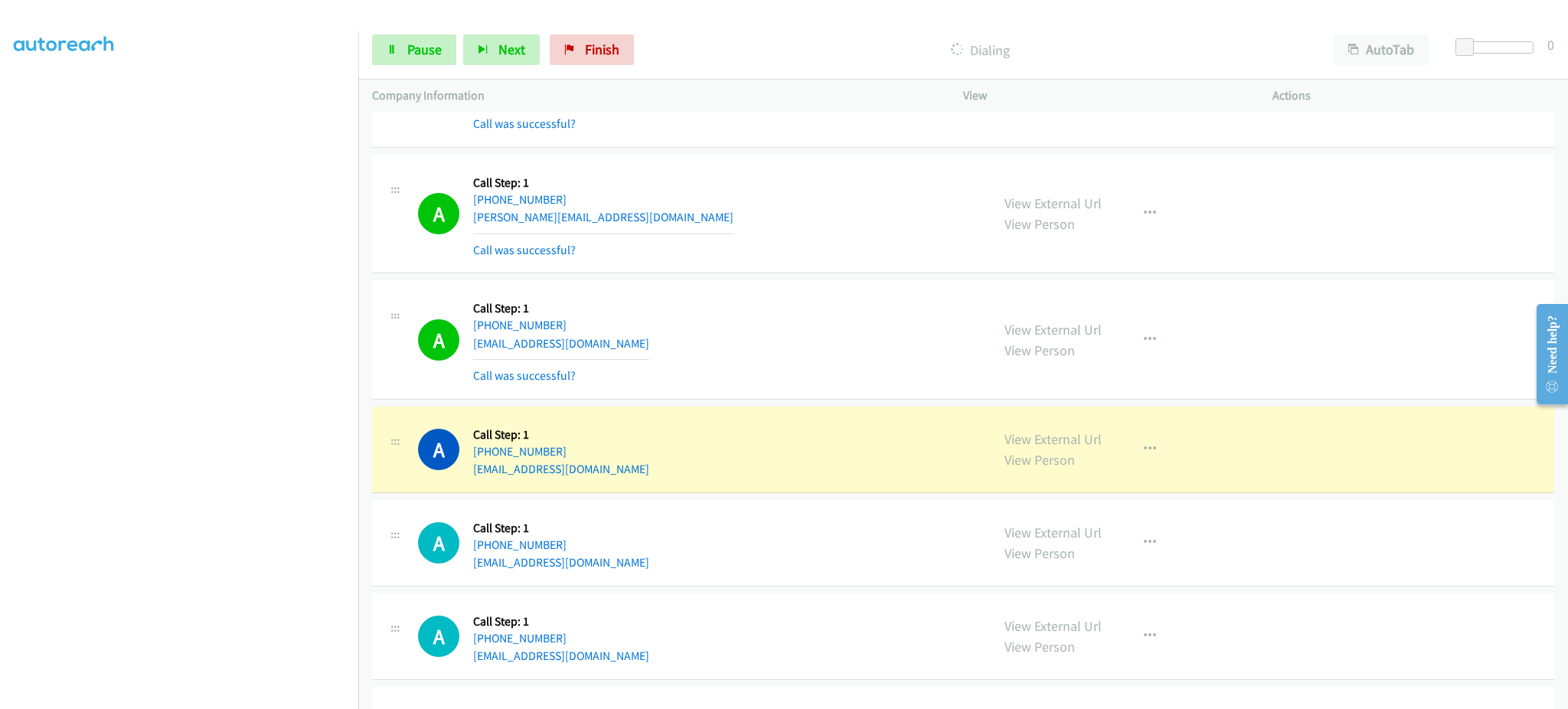
scroll to position [9457, 0]
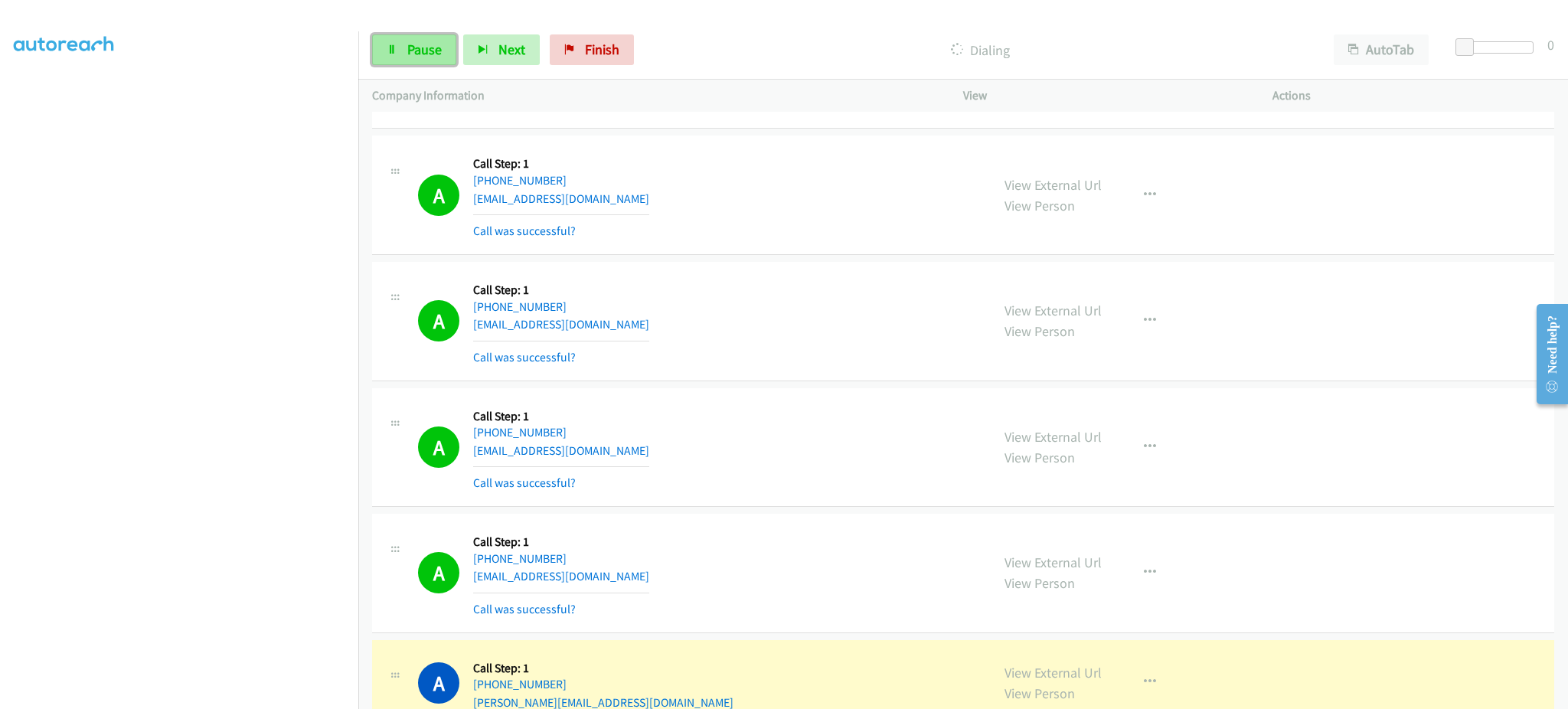
click at [410, 64] on link "Pause" at bounding box center [414, 50] width 84 height 31
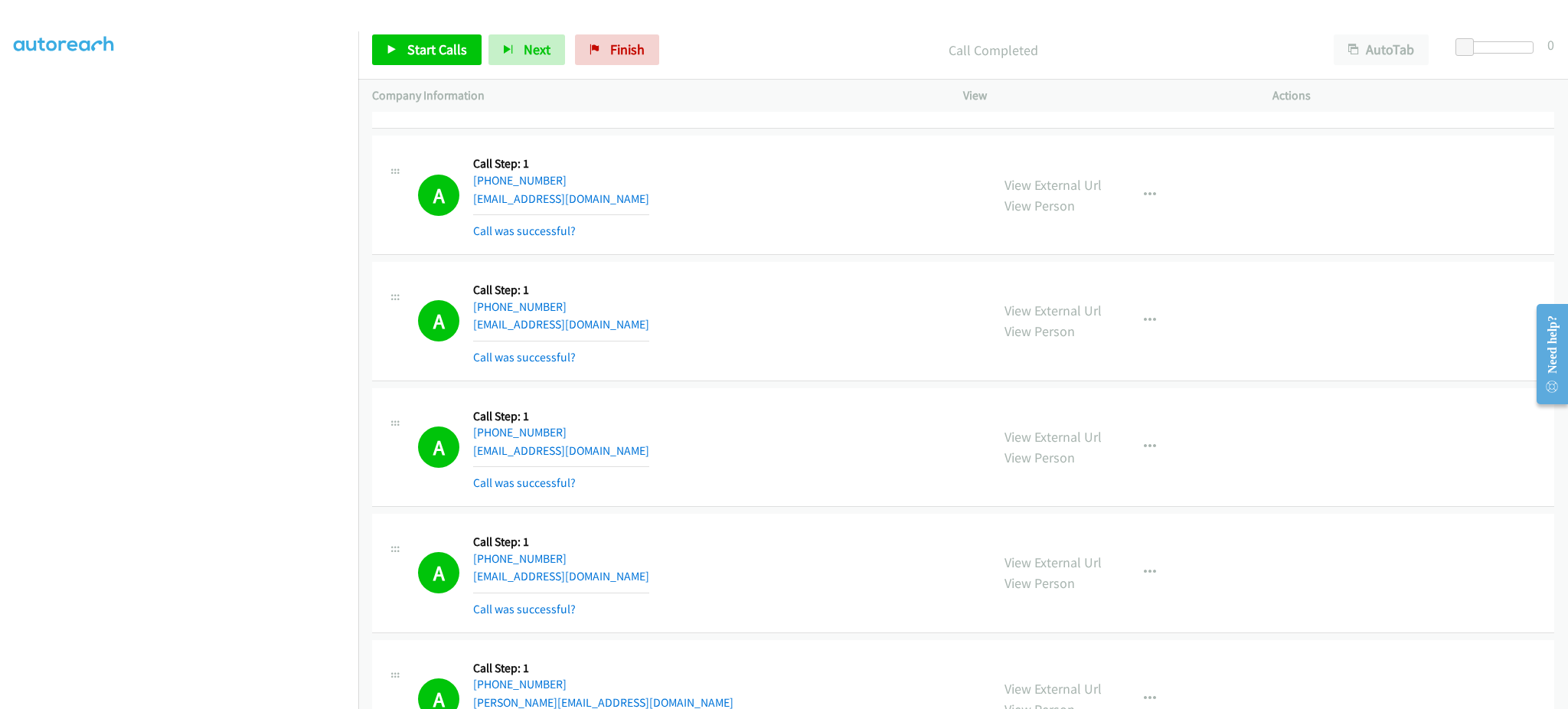
scroll to position [10378, 0]
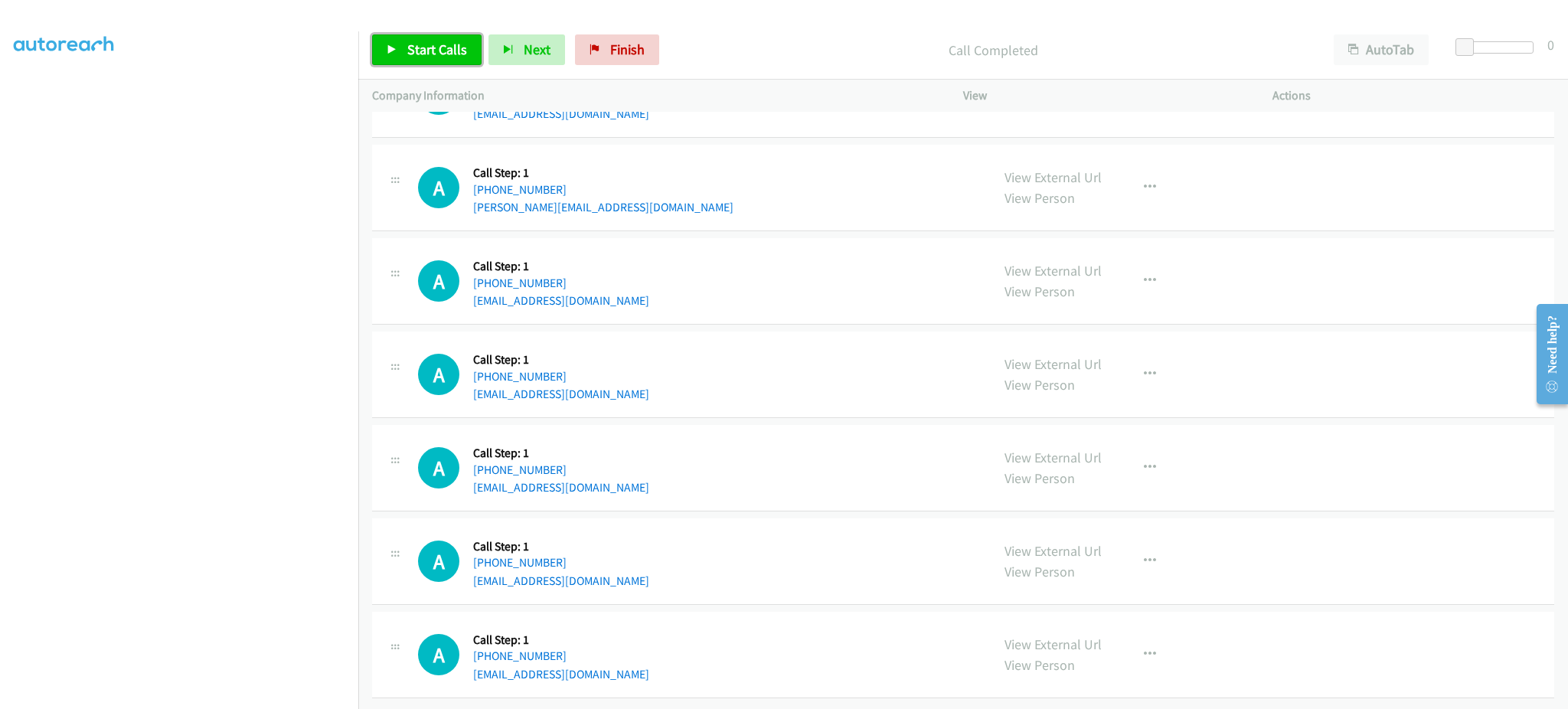
click at [433, 44] on span "Start Calls" at bounding box center [437, 49] width 60 height 18
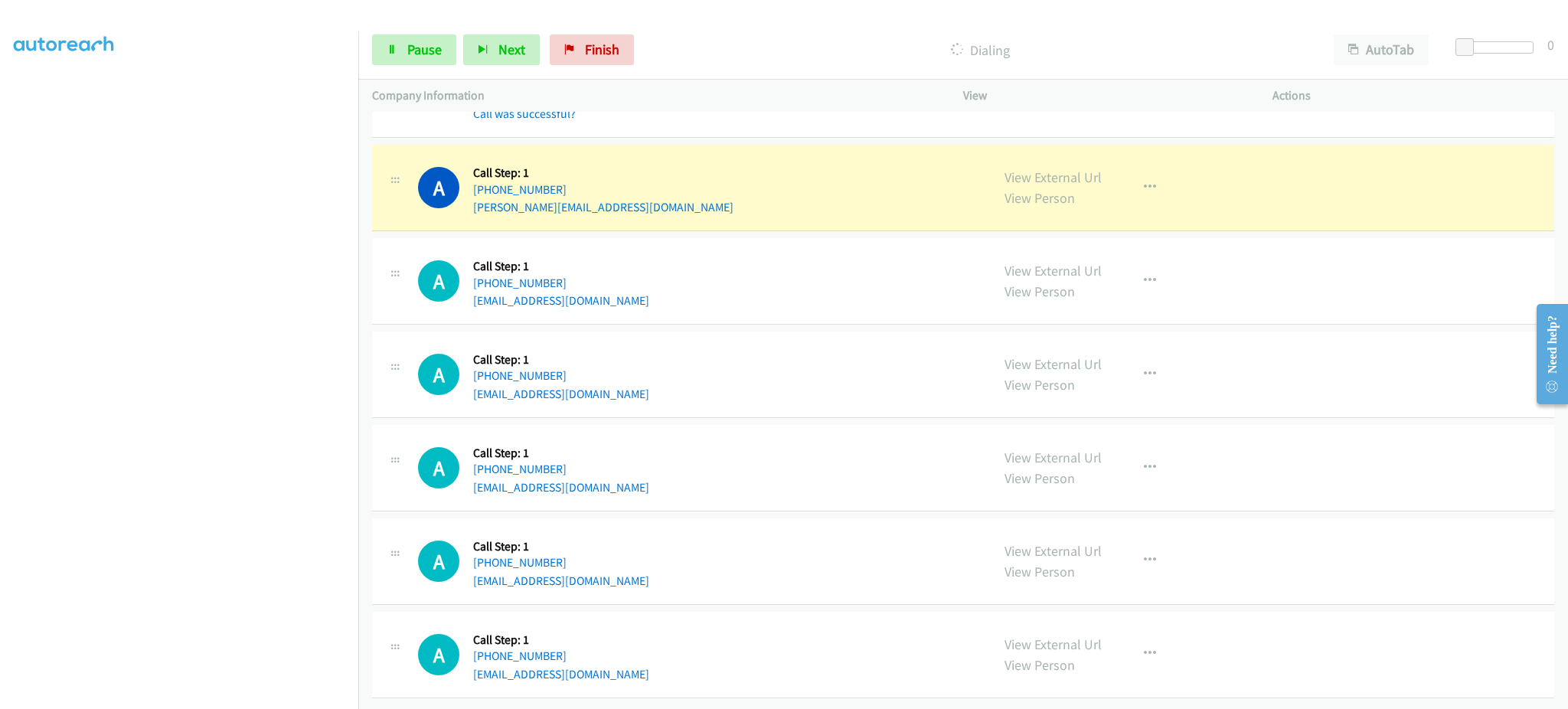
scroll to position [10510, 0]
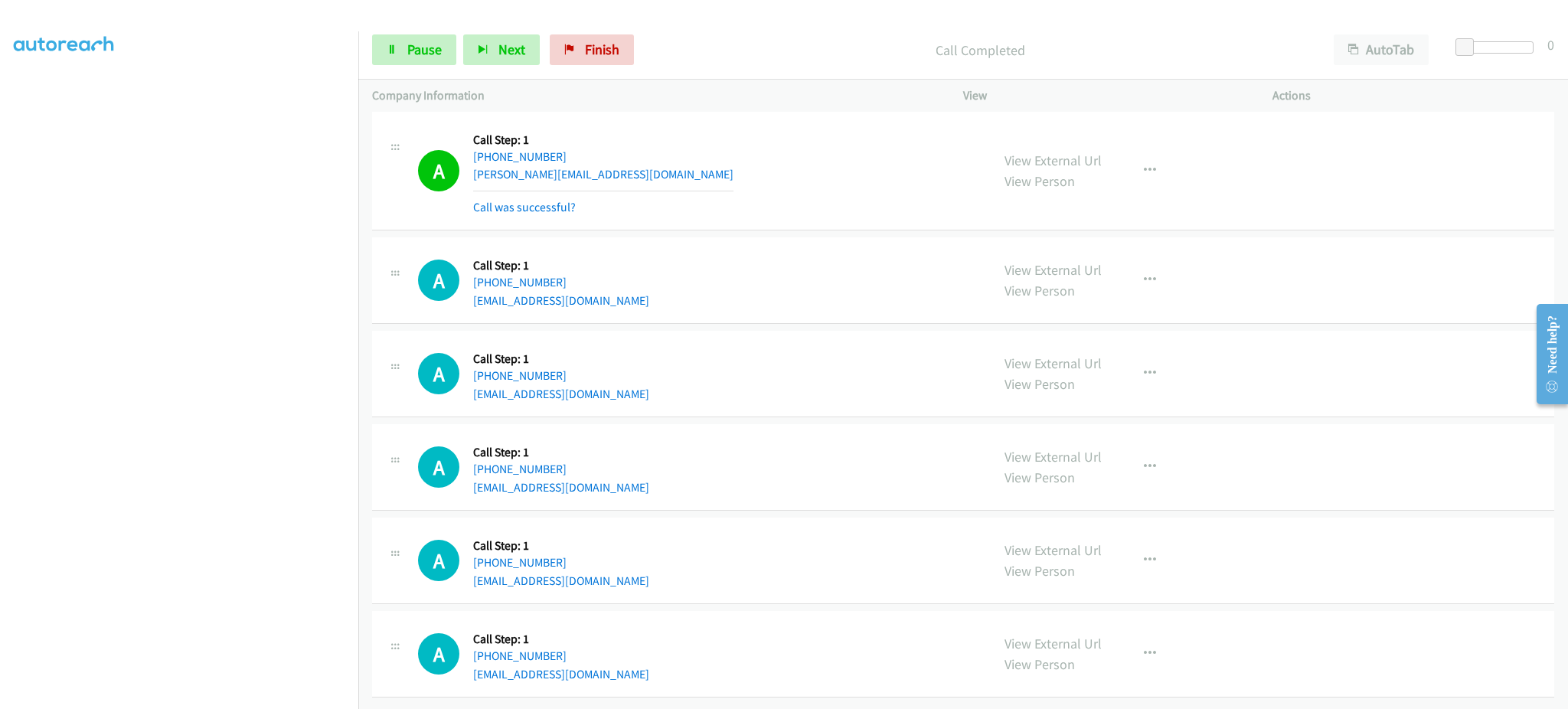
drag, startPoint x: 1149, startPoint y: 139, endPoint x: 1139, endPoint y: 195, distance: 56.9
click at [1149, 139] on div "View External Url View Person View External Url Email Schedule/Manage Callback …" at bounding box center [1152, 171] width 323 height 91
click at [1152, 156] on button "button" at bounding box center [1149, 171] width 41 height 31
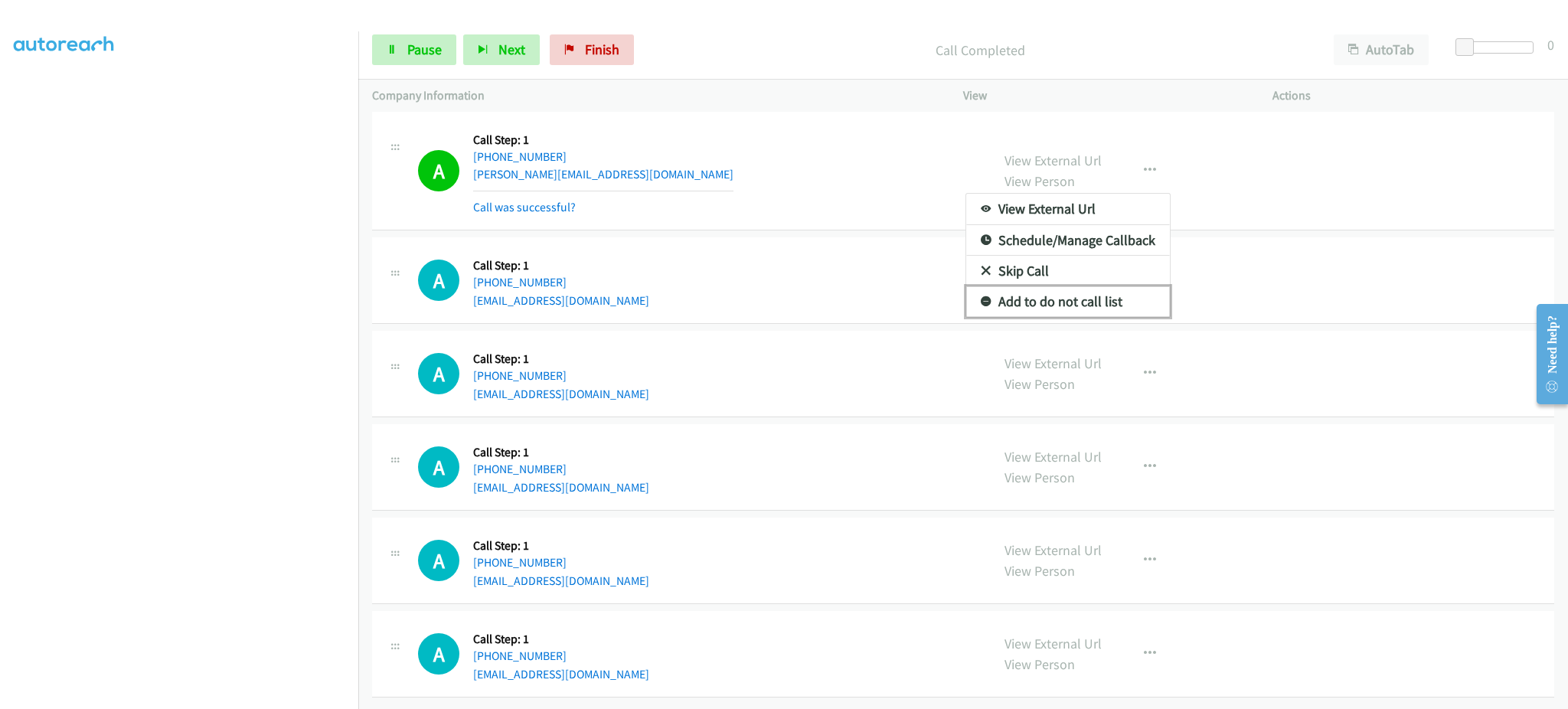
click at [1107, 287] on link "Add to do not call list" at bounding box center [1069, 302] width 204 height 31
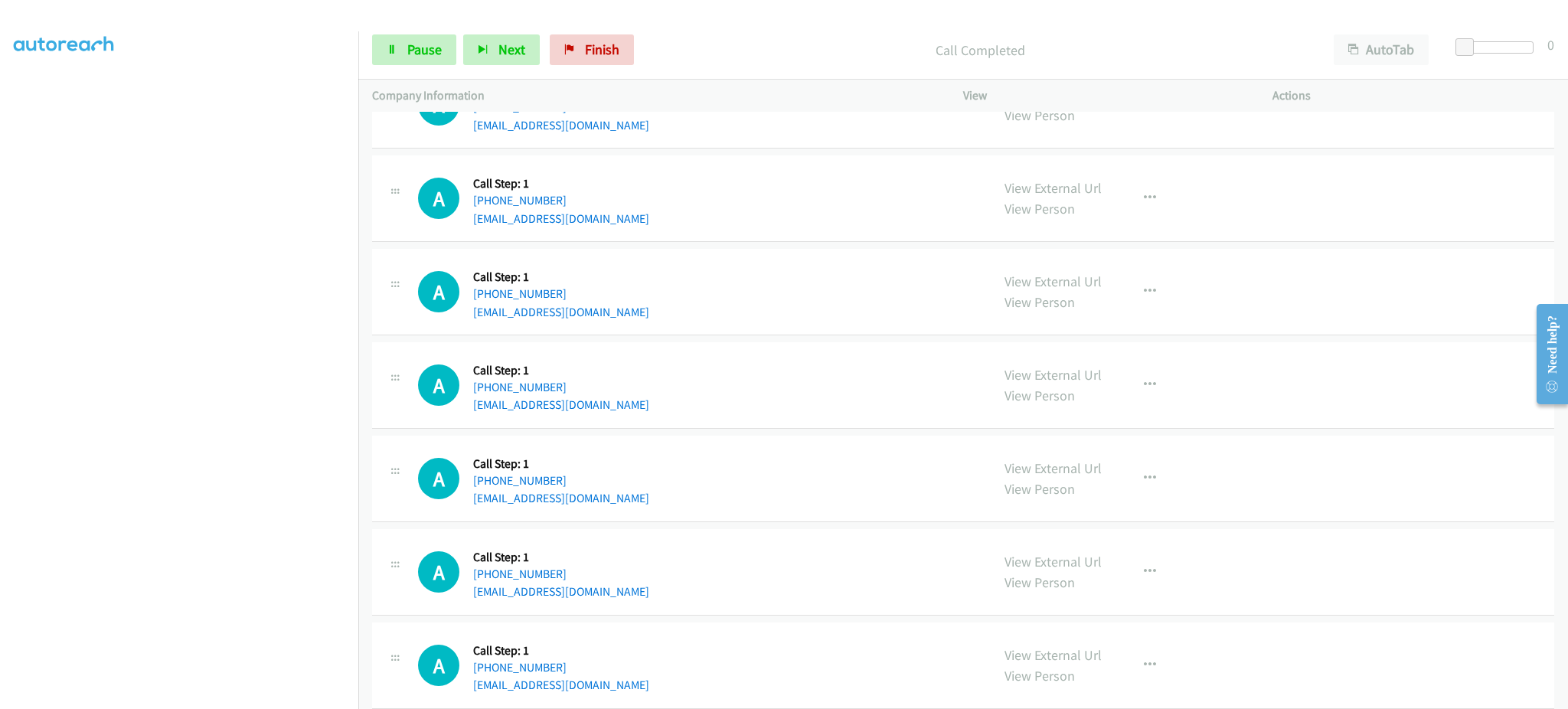
scroll to position [11322, 0]
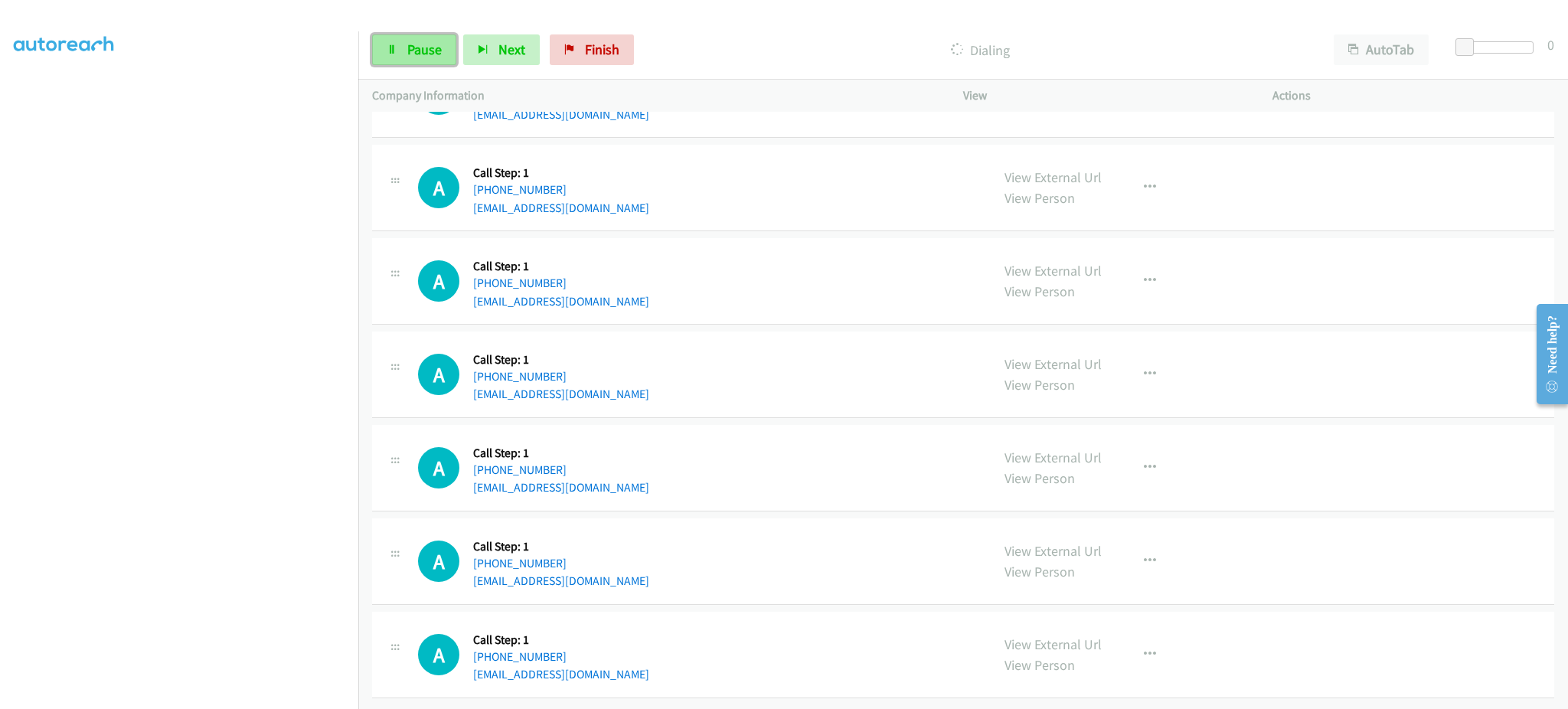
click at [439, 62] on link "Pause" at bounding box center [414, 50] width 84 height 31
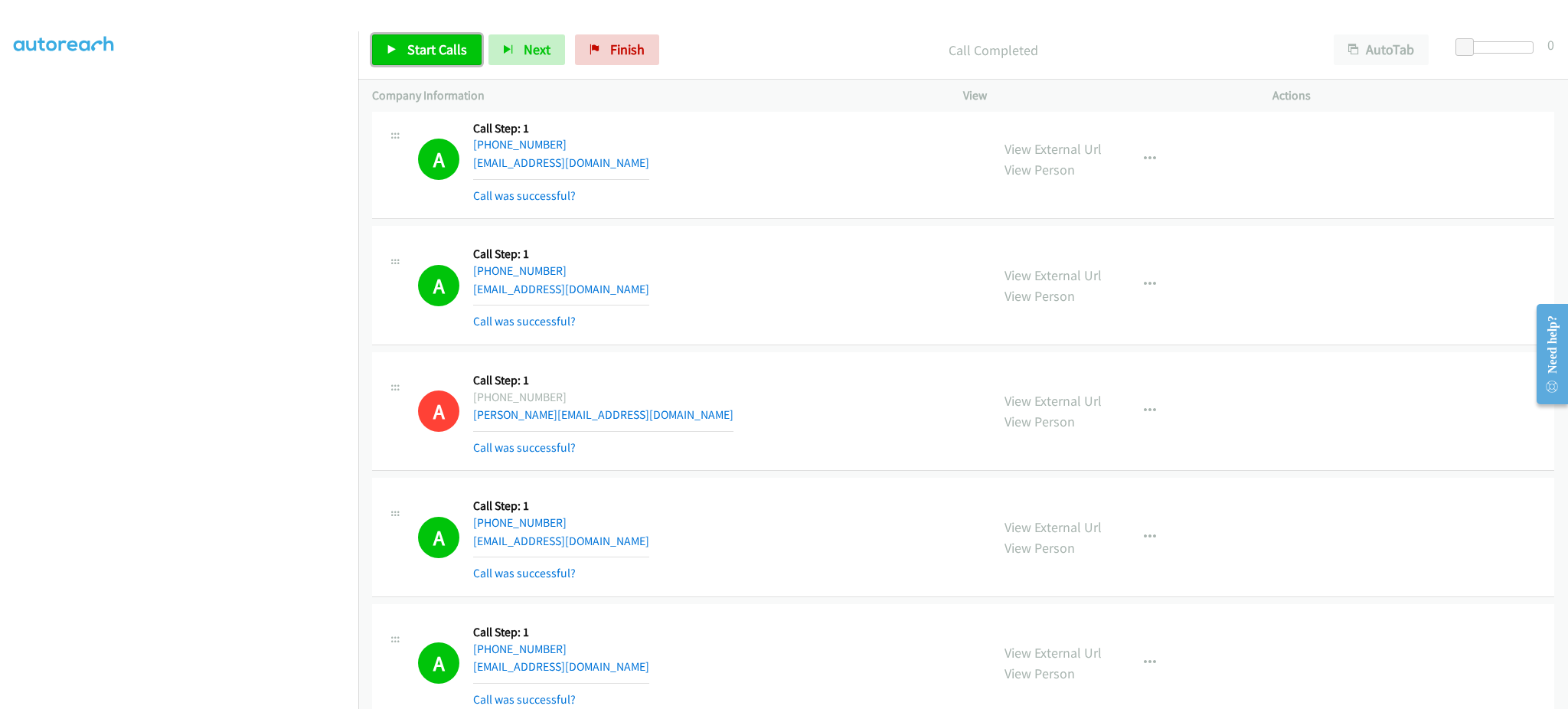
click at [439, 48] on span "Start Calls" at bounding box center [437, 49] width 60 height 18
click at [419, 59] on link "Pause" at bounding box center [414, 50] width 84 height 31
drag, startPoint x: 427, startPoint y: 42, endPoint x: 459, endPoint y: 41, distance: 32.0
click at [426, 42] on span "Start Calls" at bounding box center [437, 49] width 60 height 18
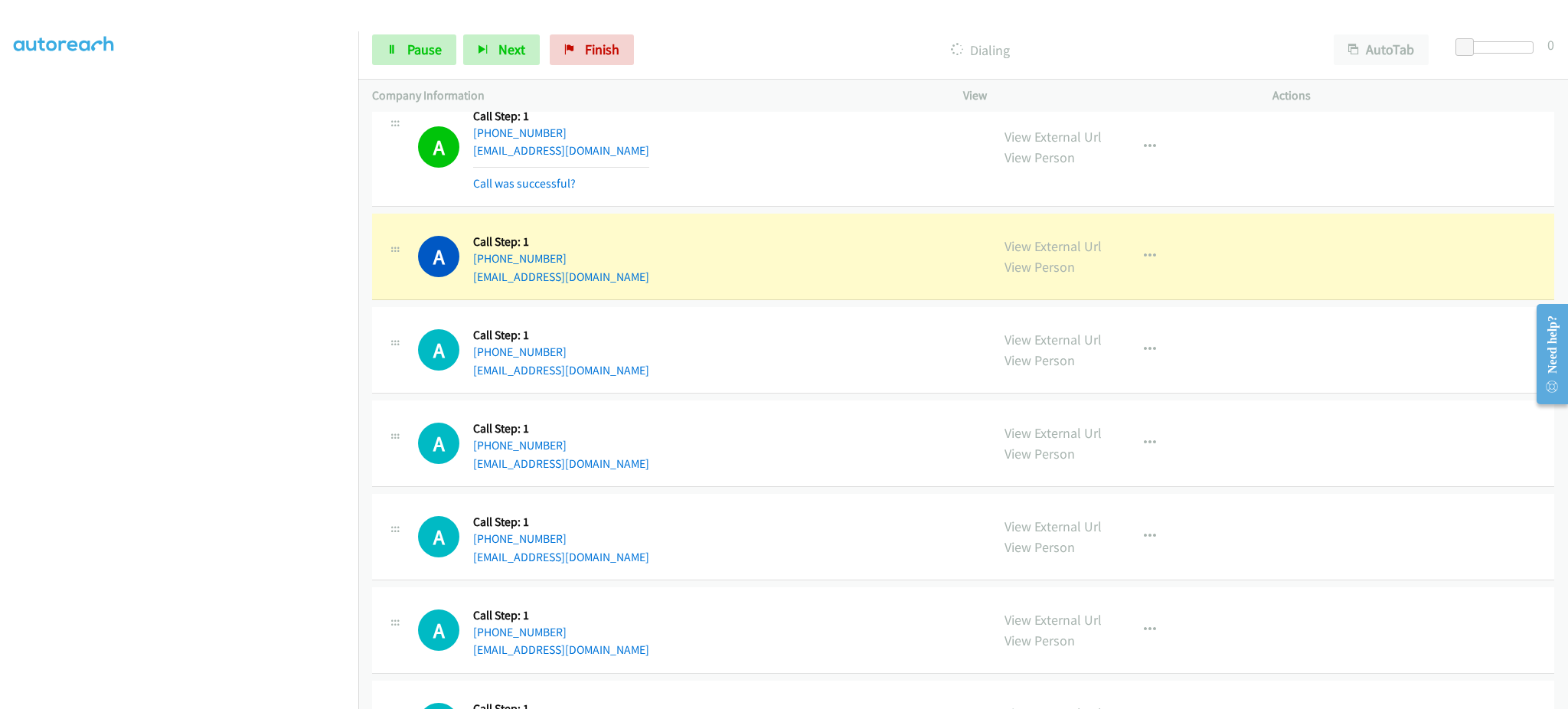
scroll to position [11473, 0]
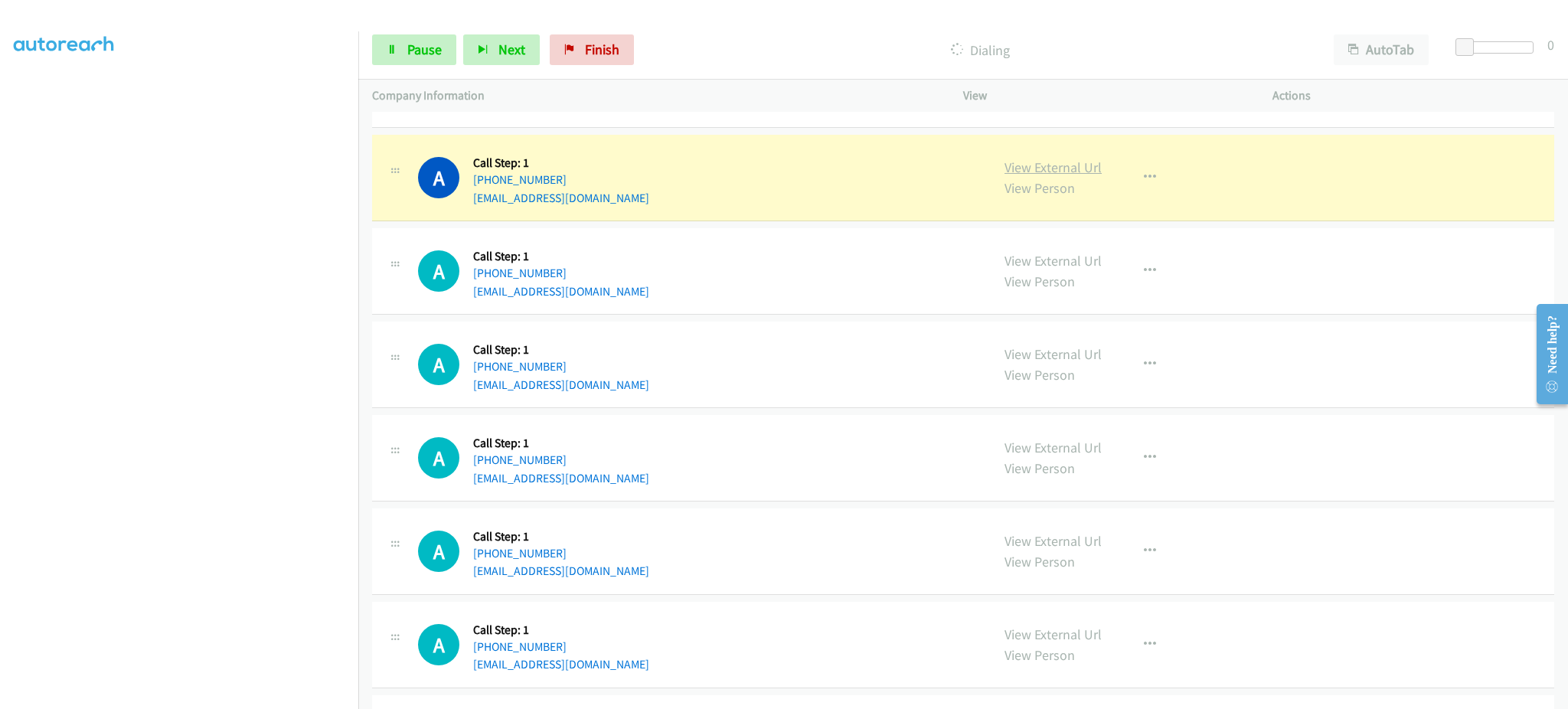
click at [1079, 176] on link "View External Url" at bounding box center [1053, 168] width 97 height 18
click at [402, 53] on link "Pause" at bounding box center [414, 50] width 84 height 31
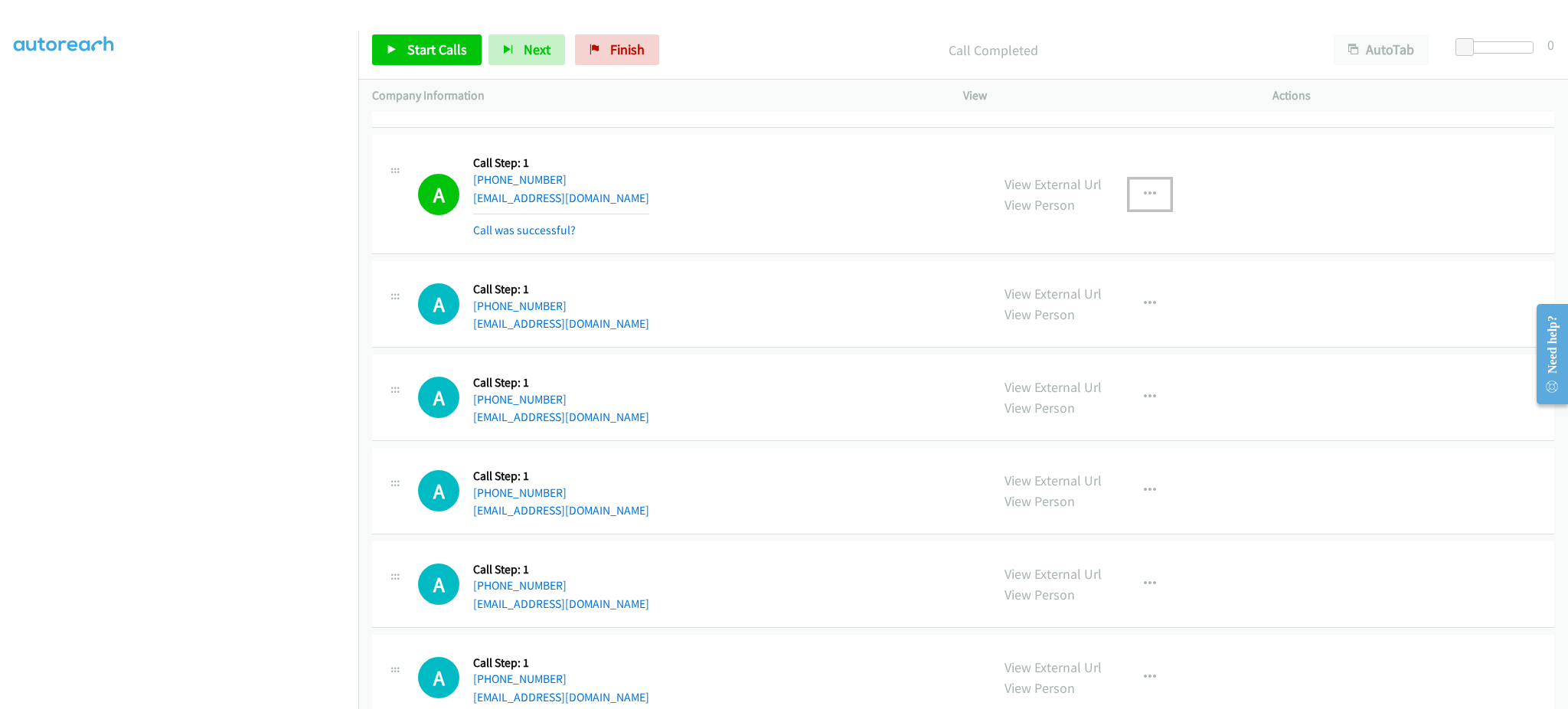
click at [1129, 197] on button "button" at bounding box center [1149, 194] width 41 height 31
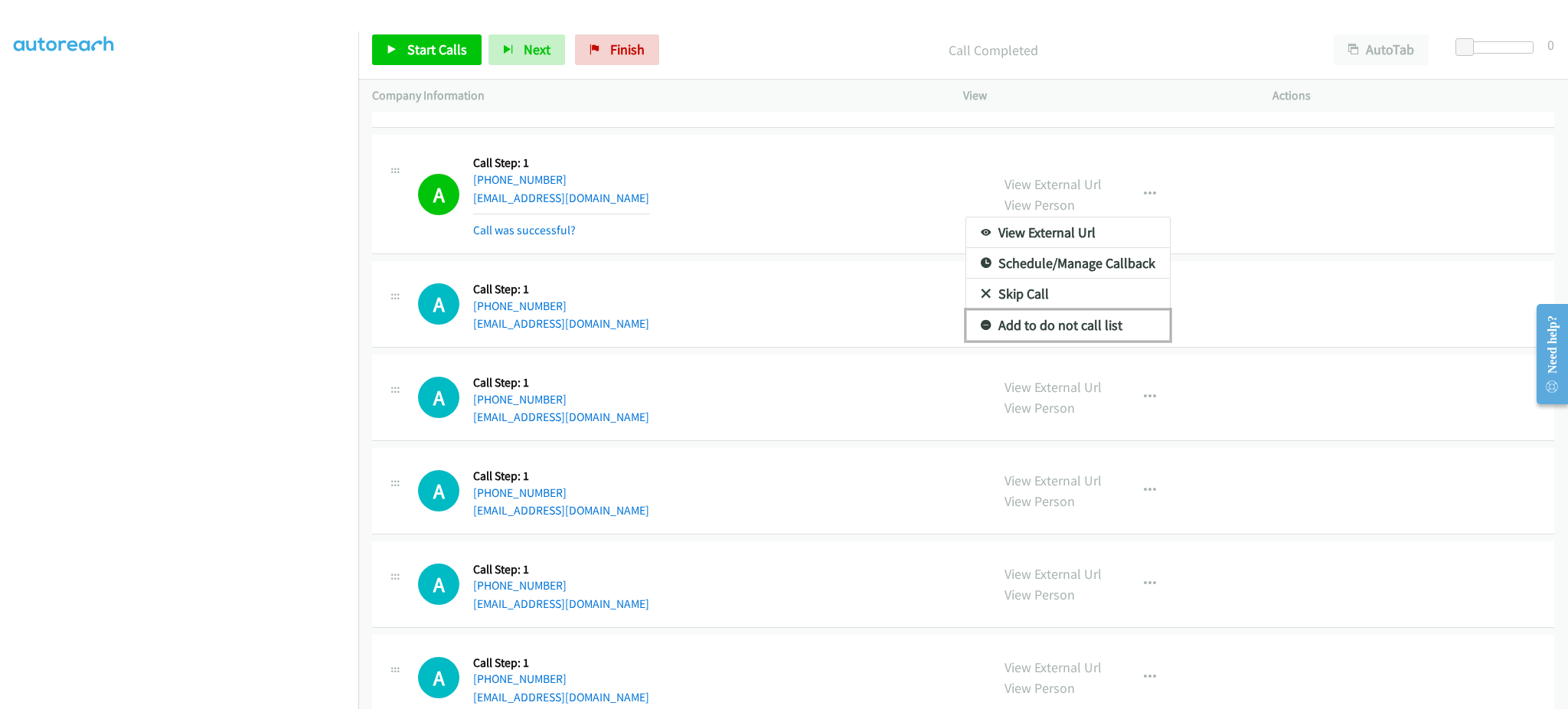
click at [1117, 333] on link "Add to do not call list" at bounding box center [1069, 325] width 204 height 31
